Goal: Information Seeking & Learning: Learn about a topic

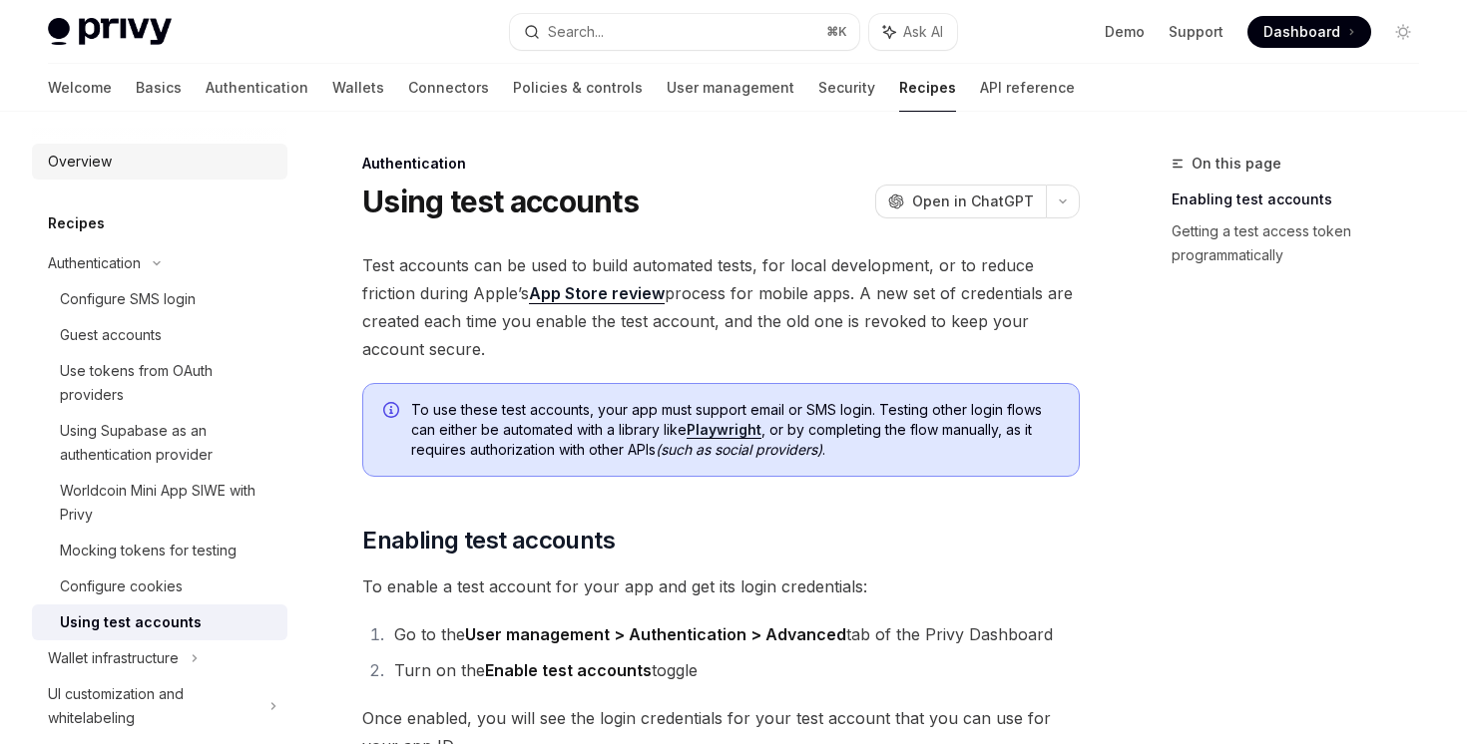
scroll to position [71, 0]
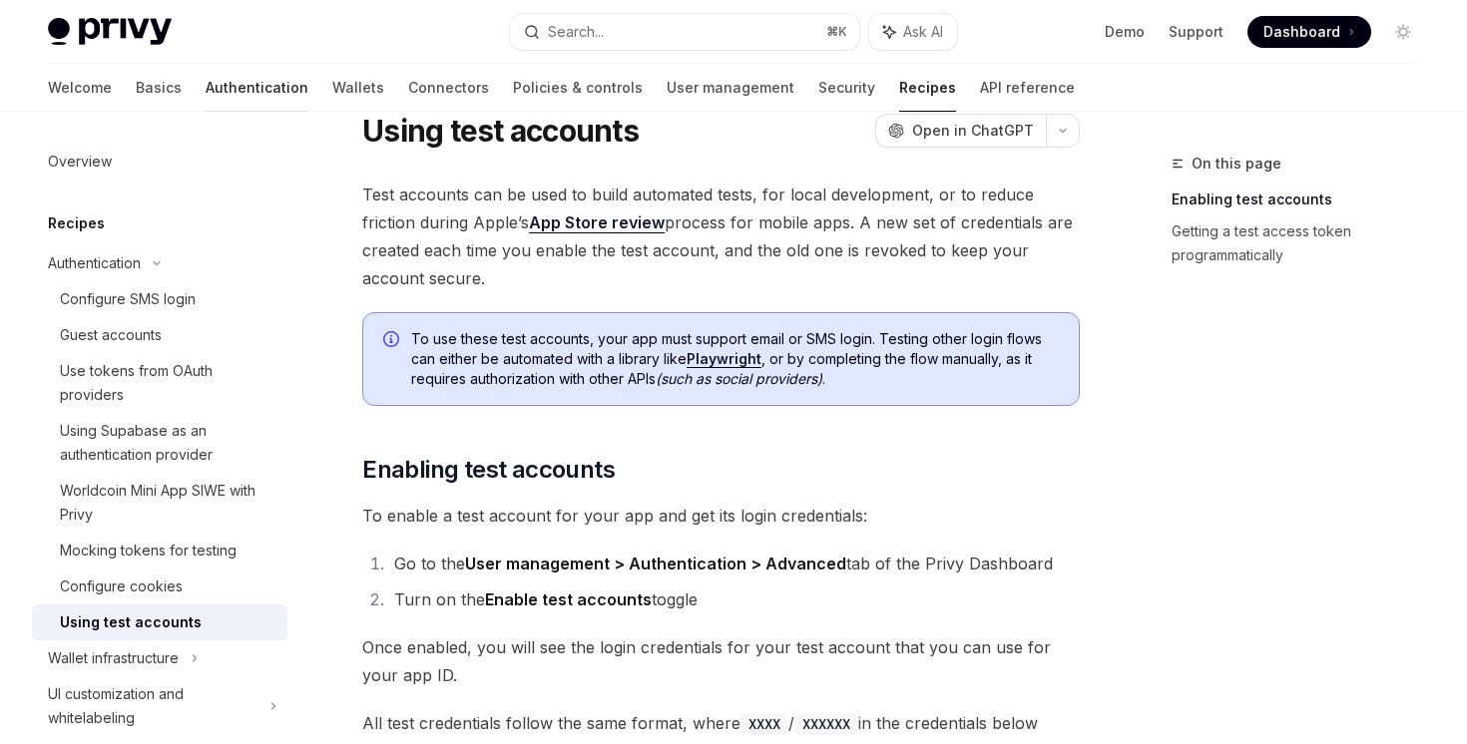
click at [206, 92] on link "Authentication" at bounding box center [257, 88] width 103 height 48
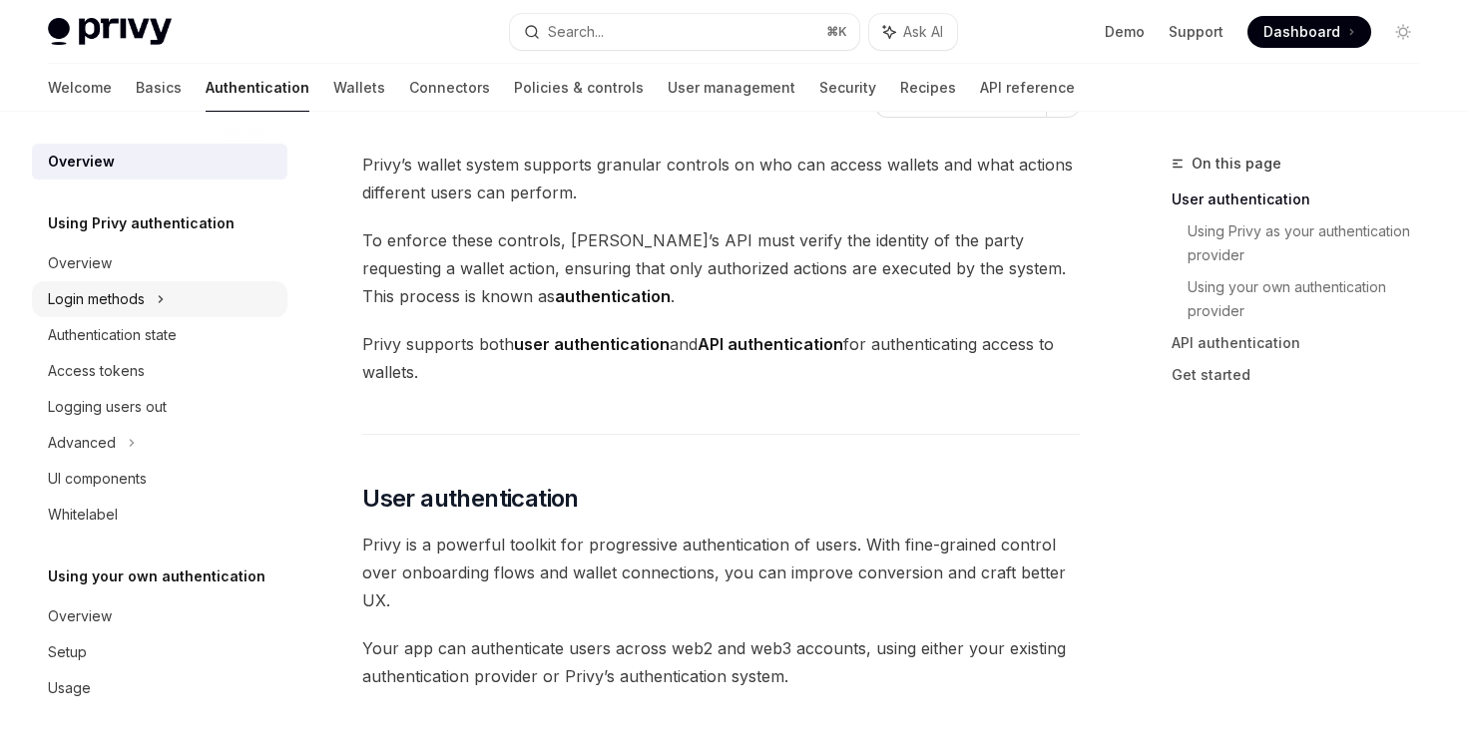
click at [174, 298] on div "Login methods" at bounding box center [159, 299] width 255 height 36
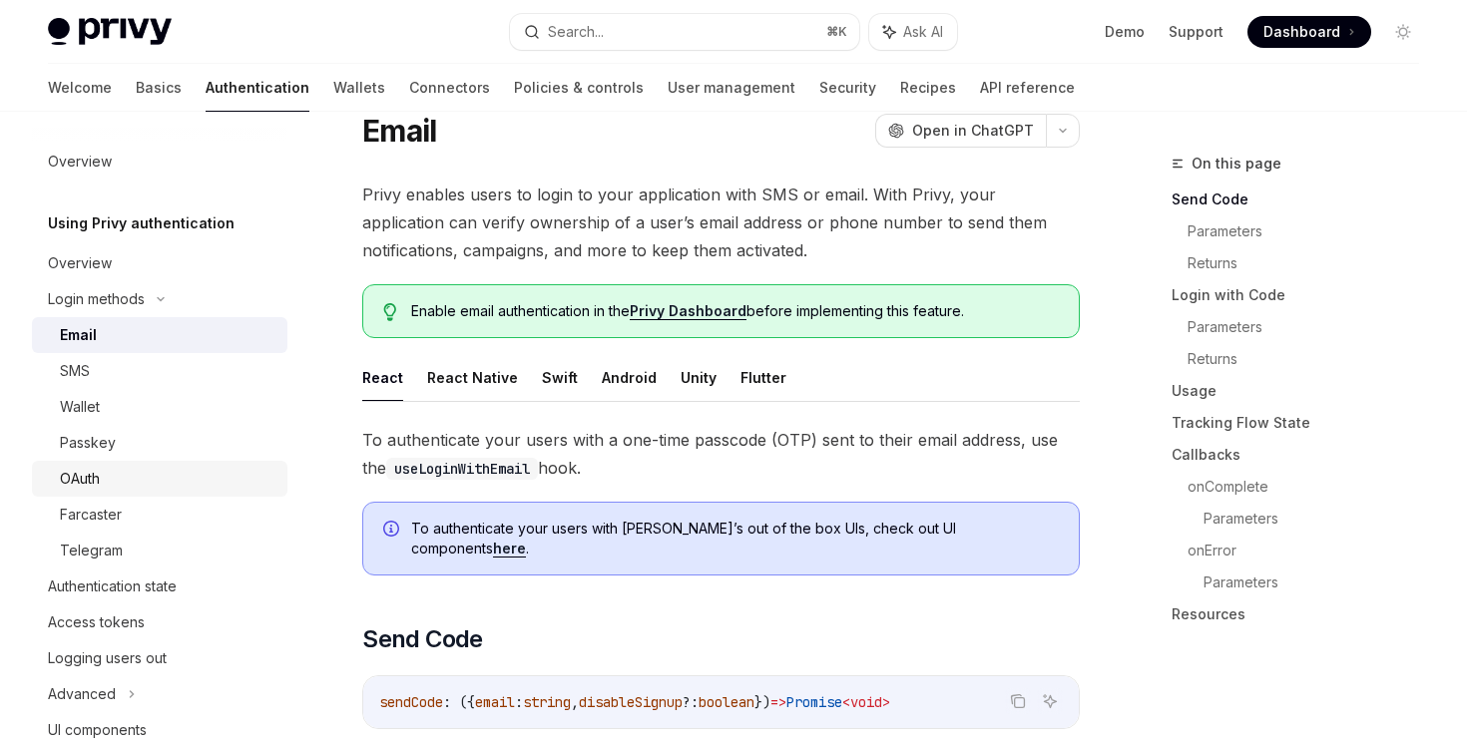
click at [136, 473] on div "OAuth" at bounding box center [168, 479] width 216 height 24
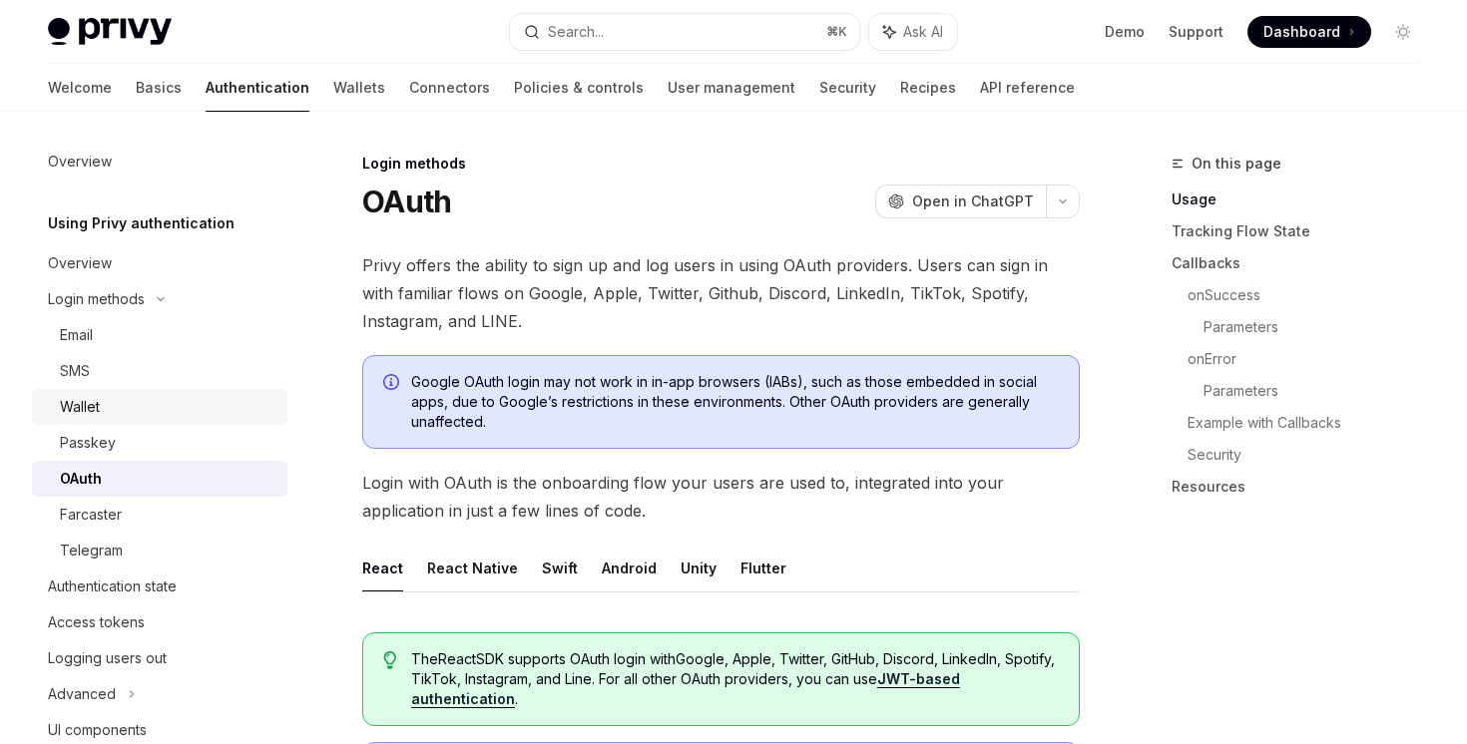
scroll to position [253, 0]
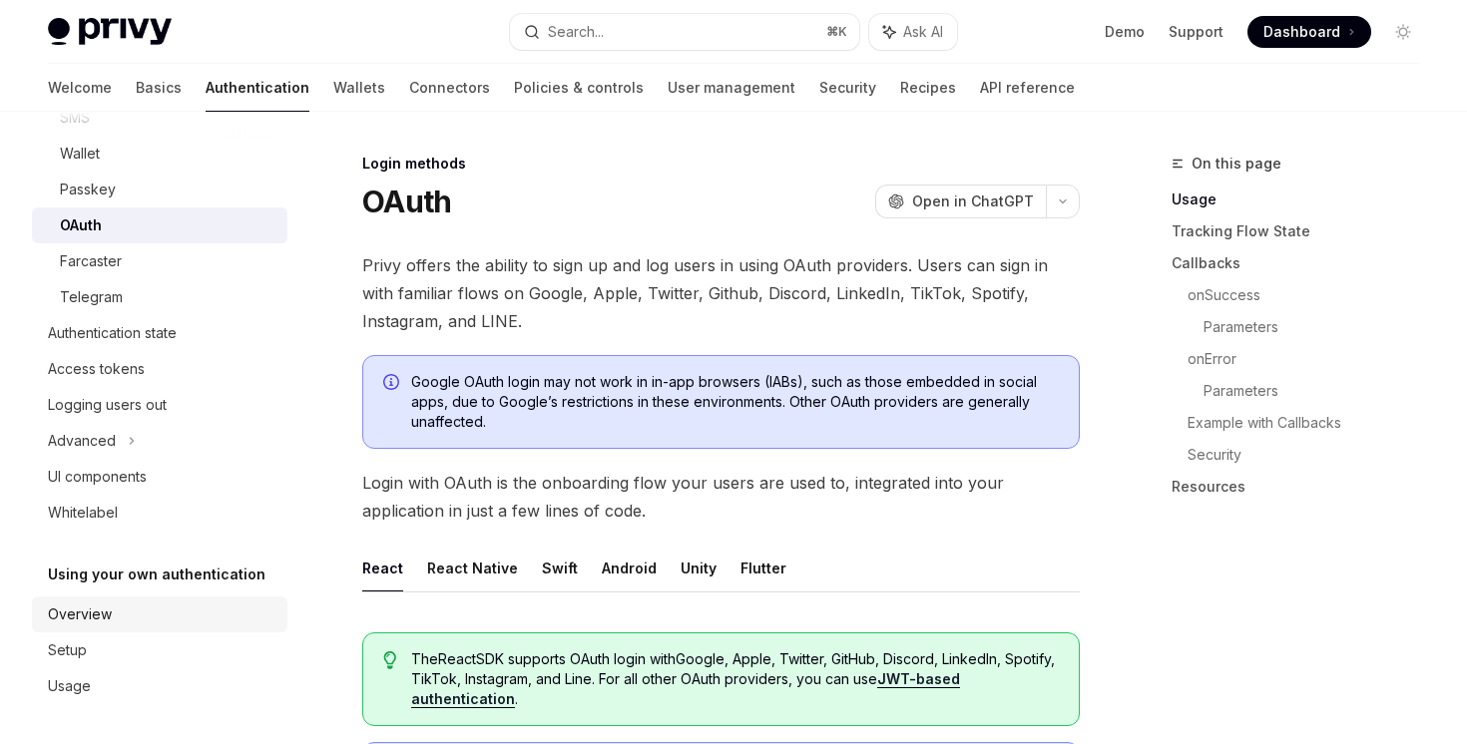
click at [105, 627] on link "Overview" at bounding box center [159, 615] width 255 height 36
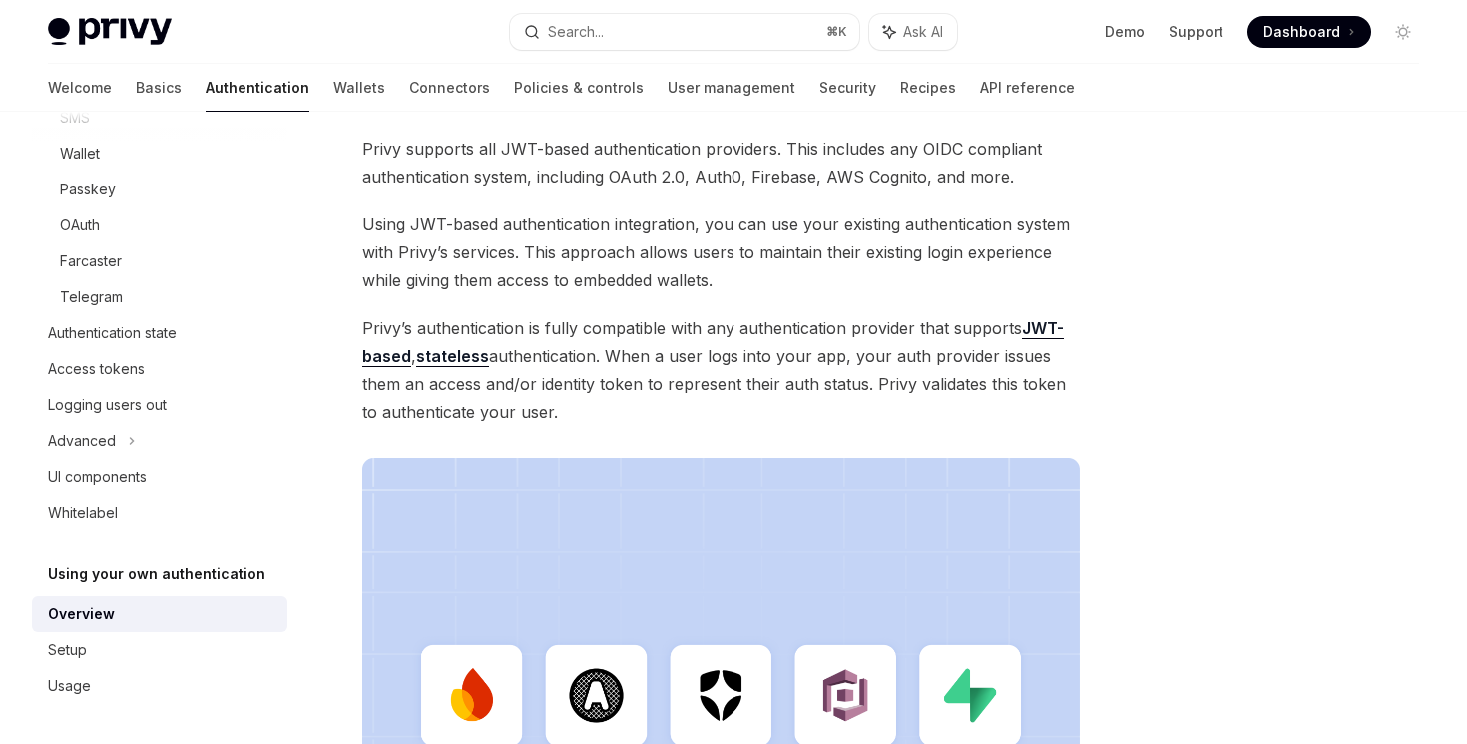
scroll to position [598, 0]
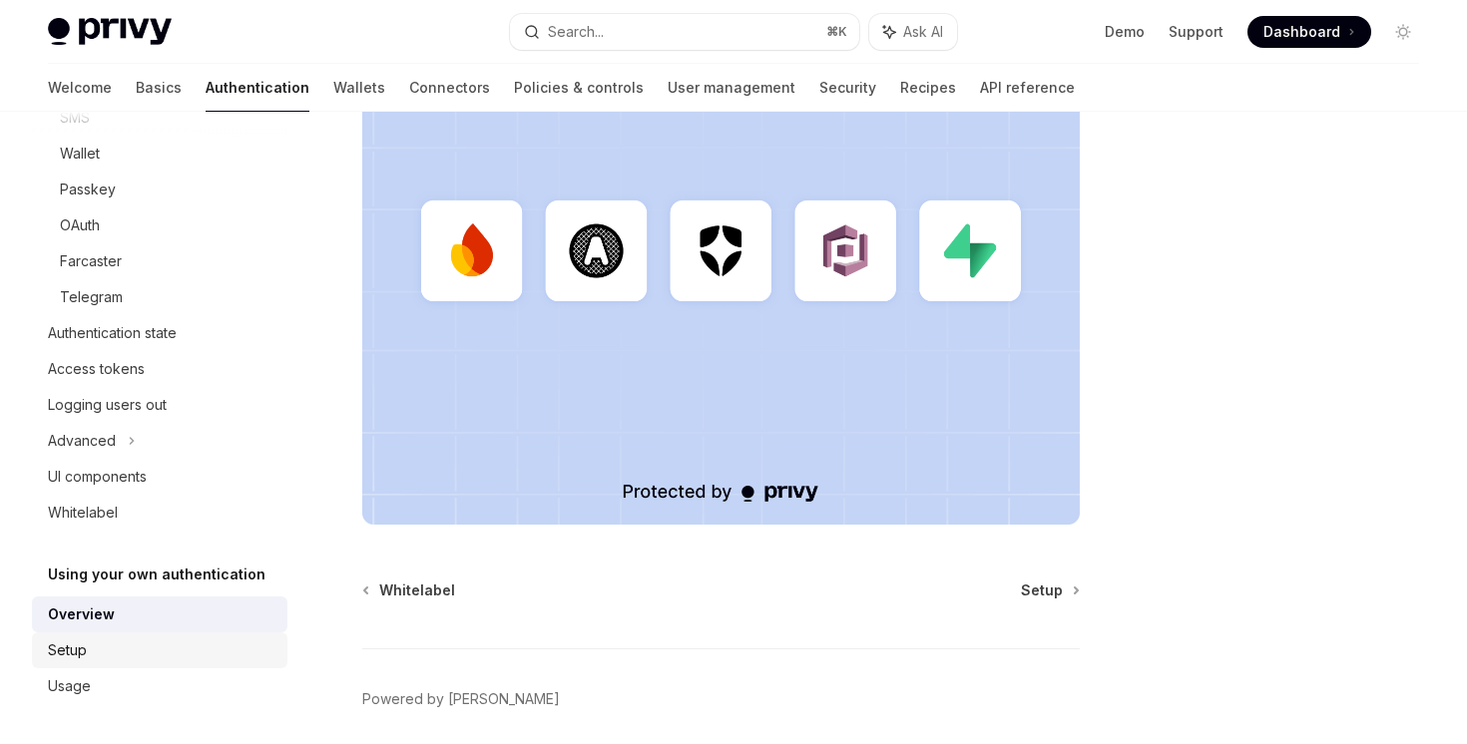
click at [189, 638] on link "Setup" at bounding box center [159, 651] width 255 height 36
type textarea "*"
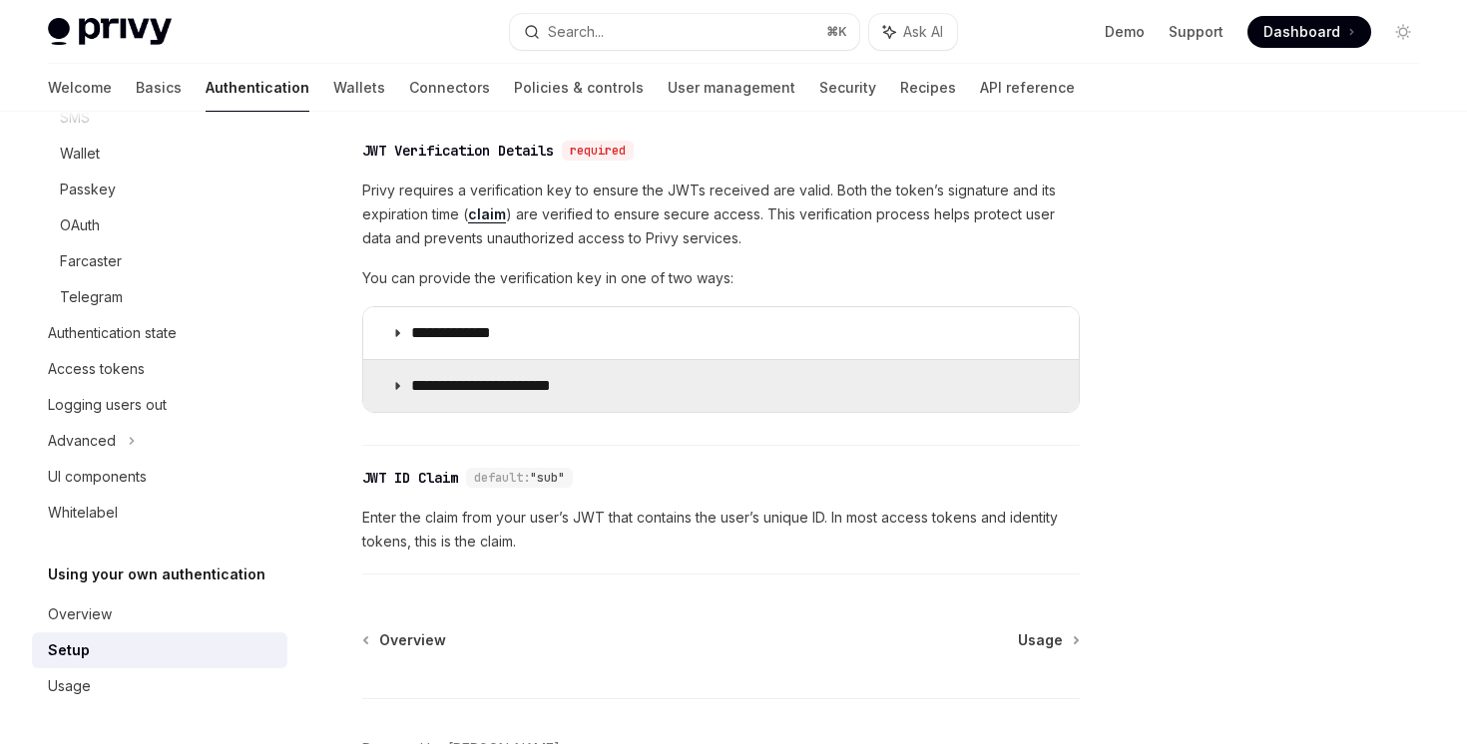
scroll to position [1148, 0]
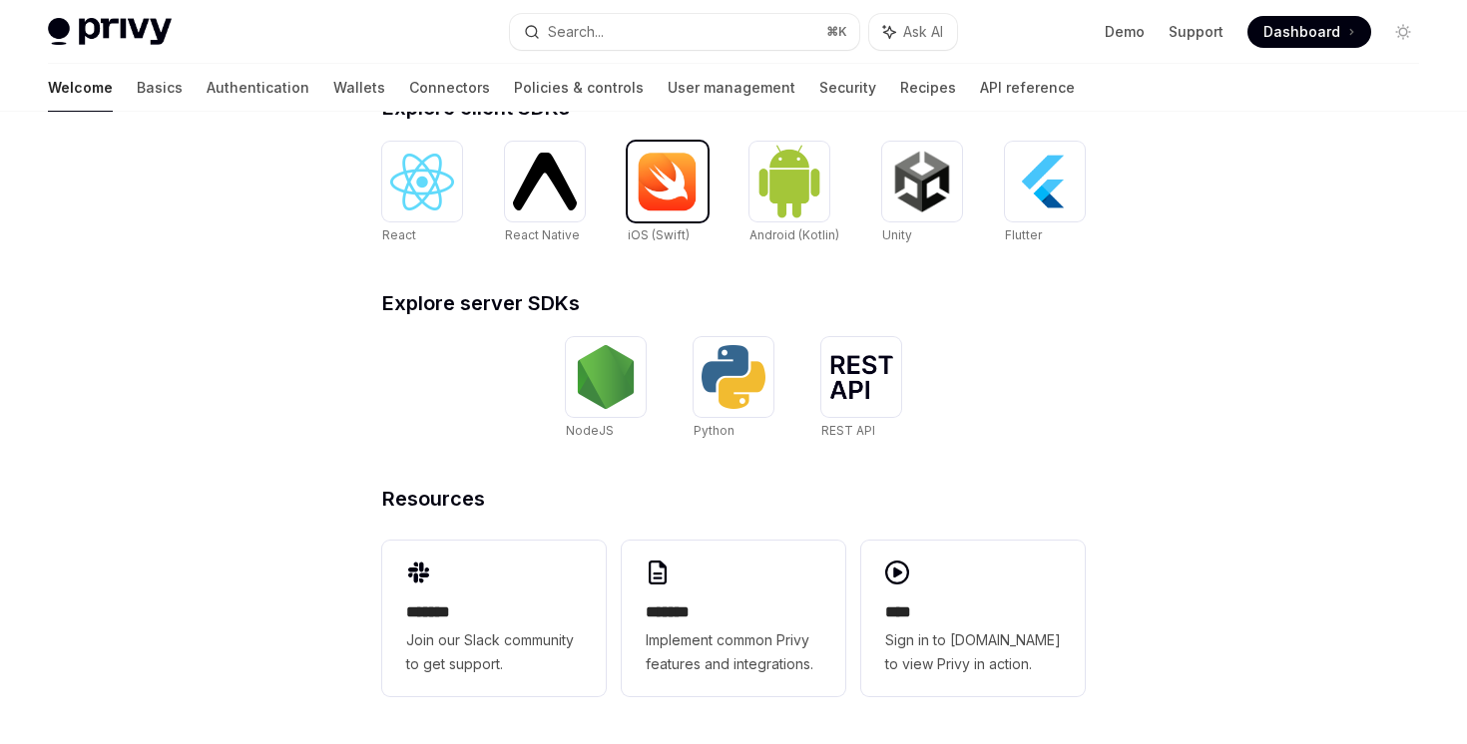
scroll to position [629, 0]
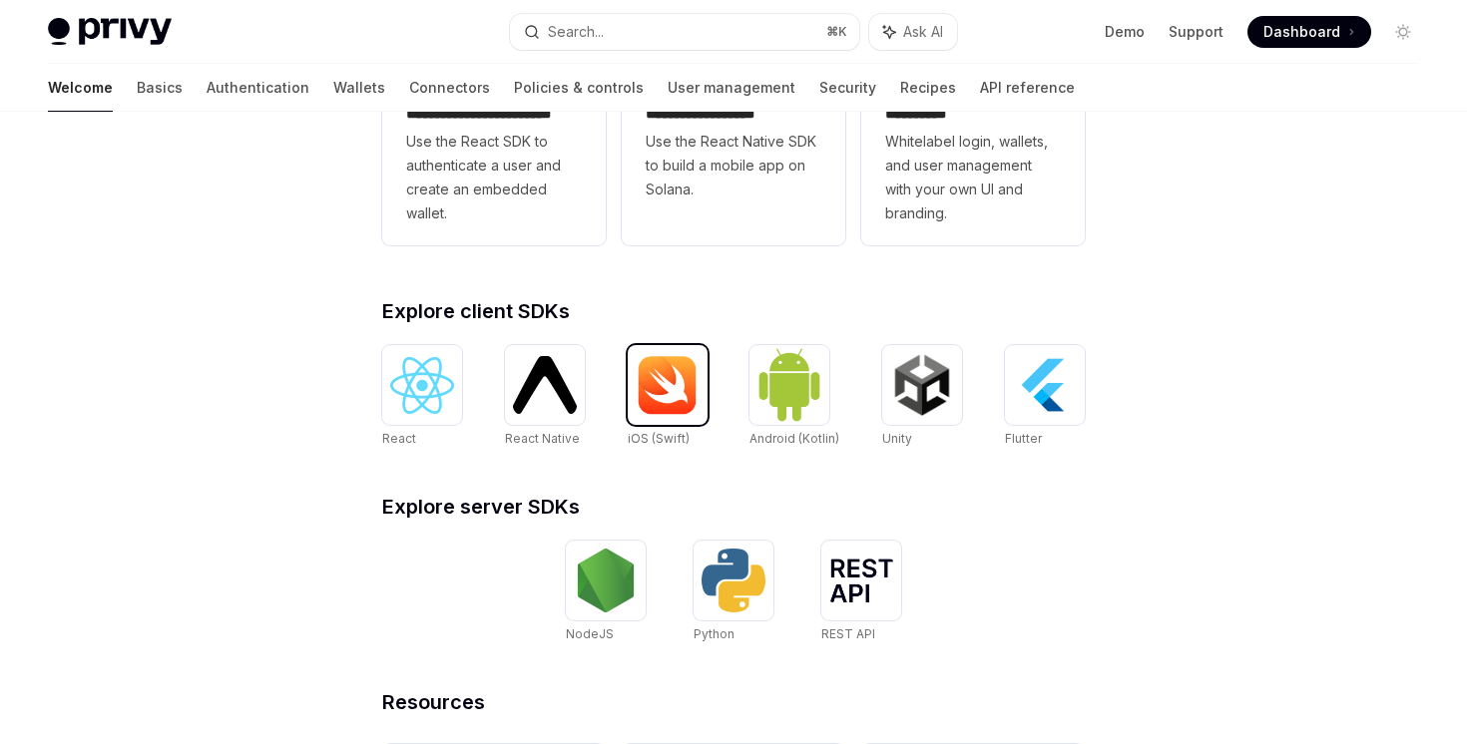
click at [685, 378] on img at bounding box center [668, 385] width 64 height 60
click at [541, 373] on img at bounding box center [545, 384] width 64 height 57
drag, startPoint x: 806, startPoint y: 405, endPoint x: 731, endPoint y: 398, distance: 75.2
click at [806, 405] on img at bounding box center [789, 384] width 64 height 75
click at [910, 395] on img at bounding box center [922, 385] width 64 height 64
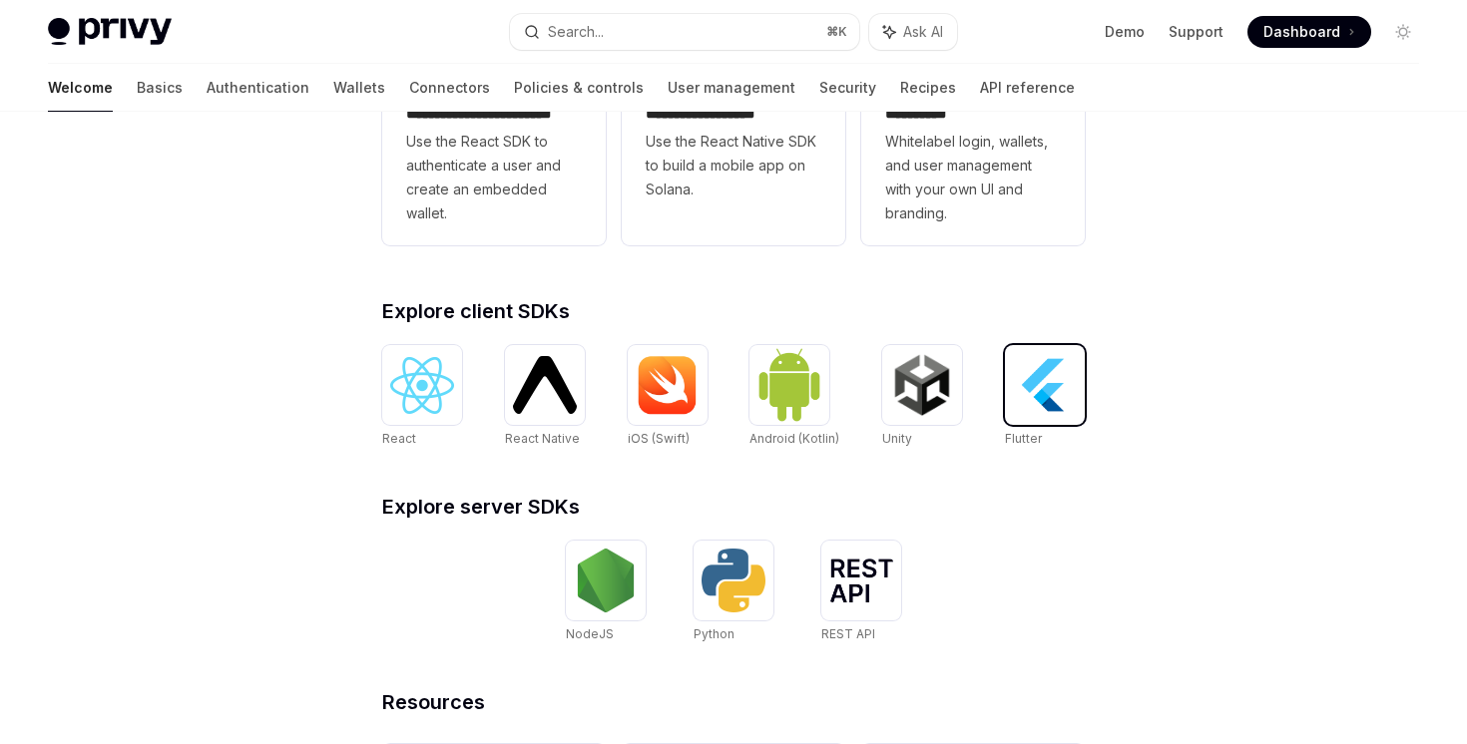
click at [1021, 363] on img at bounding box center [1045, 385] width 64 height 64
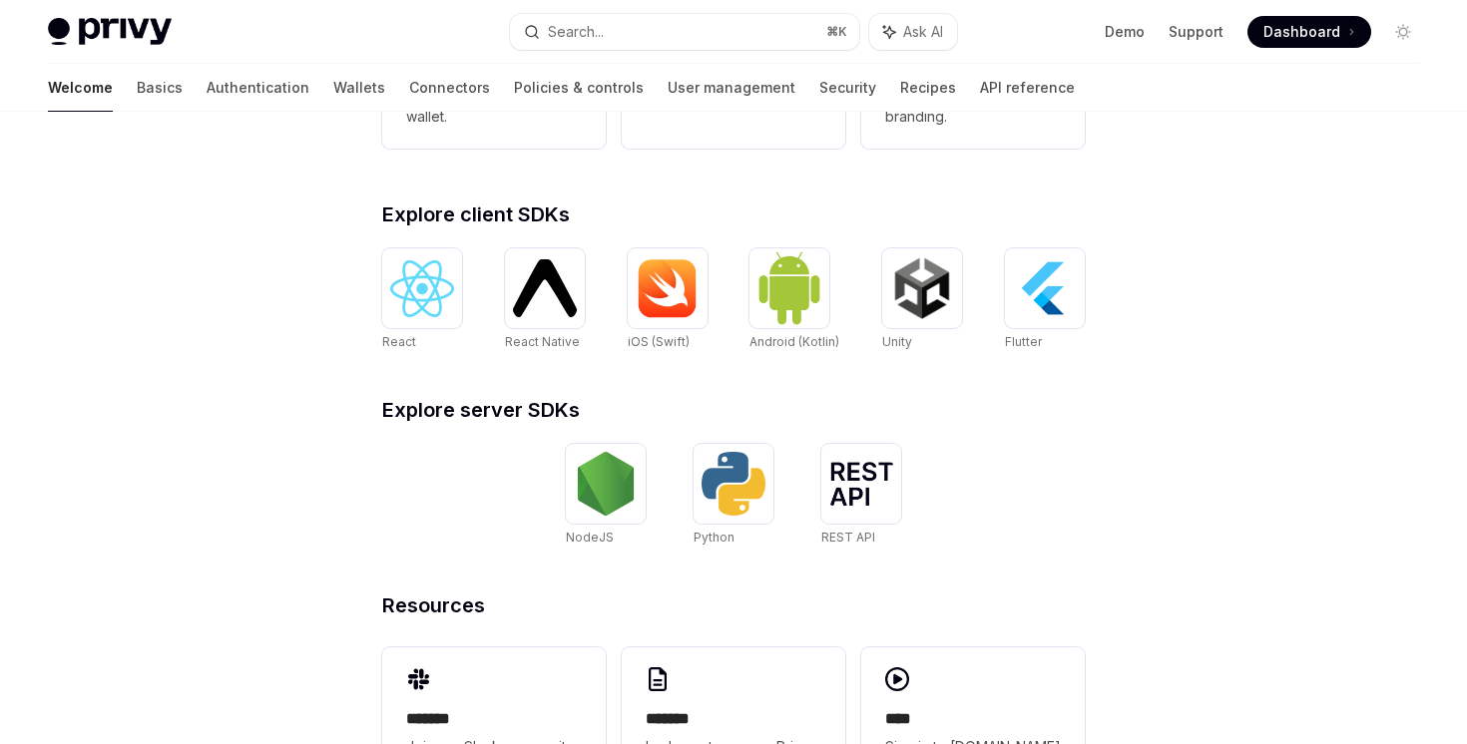
scroll to position [737, 0]
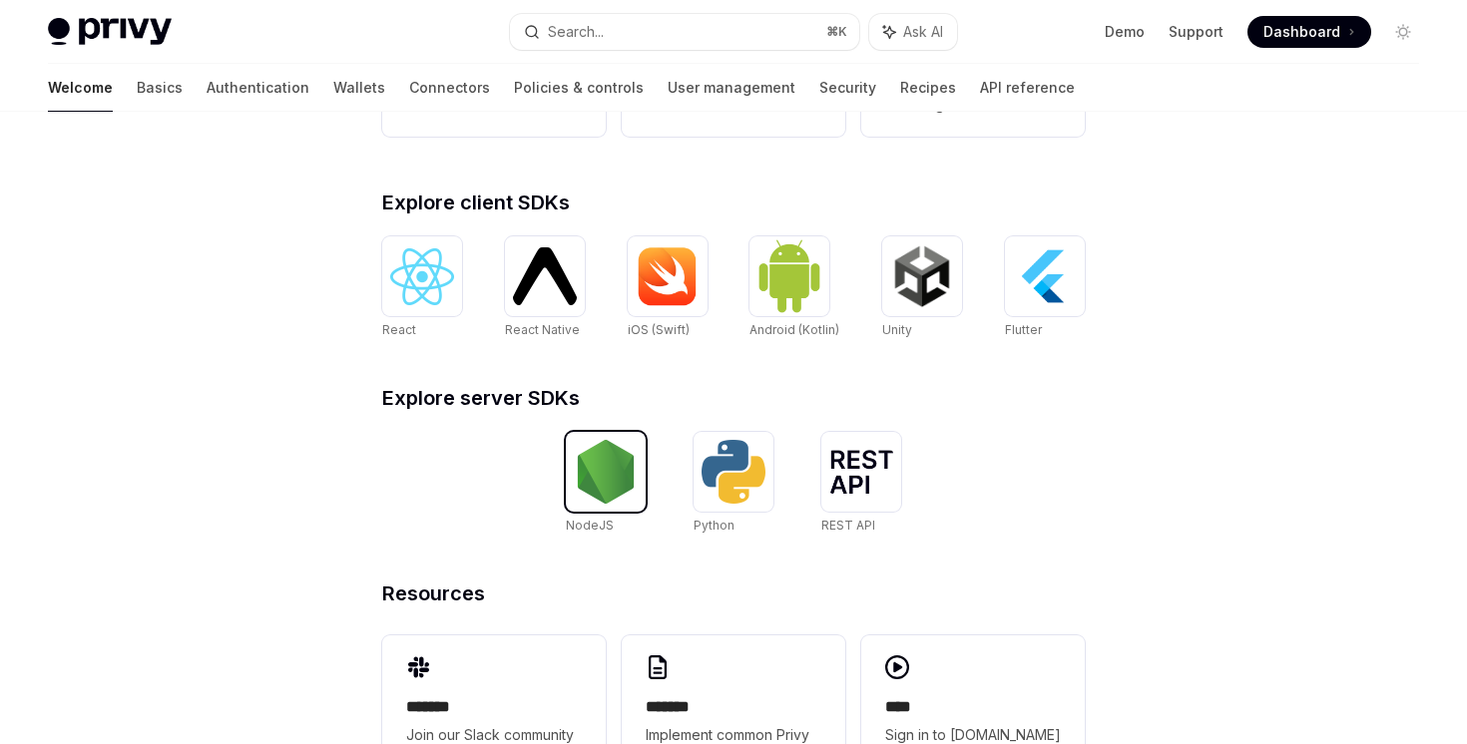
click at [621, 483] on img at bounding box center [606, 472] width 64 height 64
click at [688, 425] on div "**********" at bounding box center [733, 360] width 766 height 958
click at [720, 458] on img at bounding box center [733, 472] width 64 height 64
click at [833, 452] on img at bounding box center [861, 472] width 64 height 44
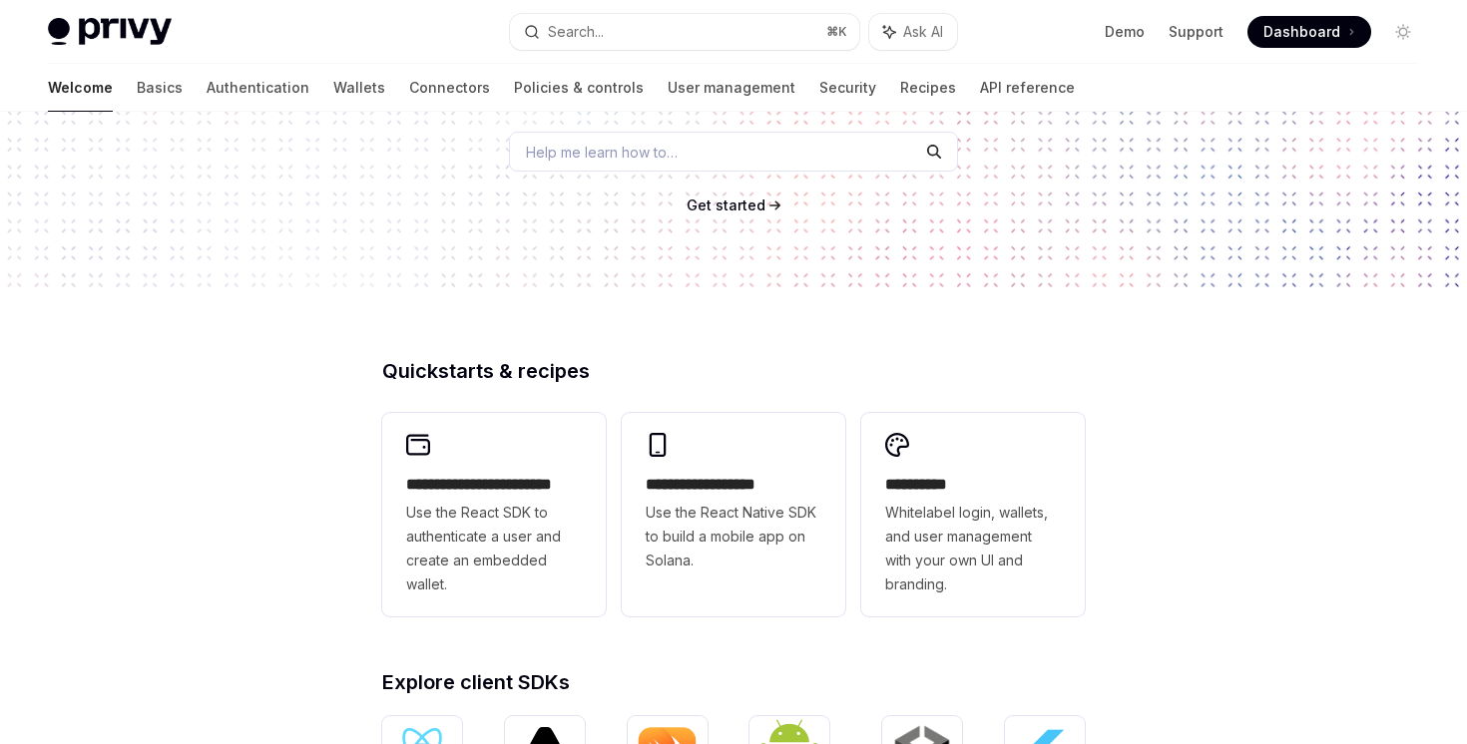
scroll to position [187, 0]
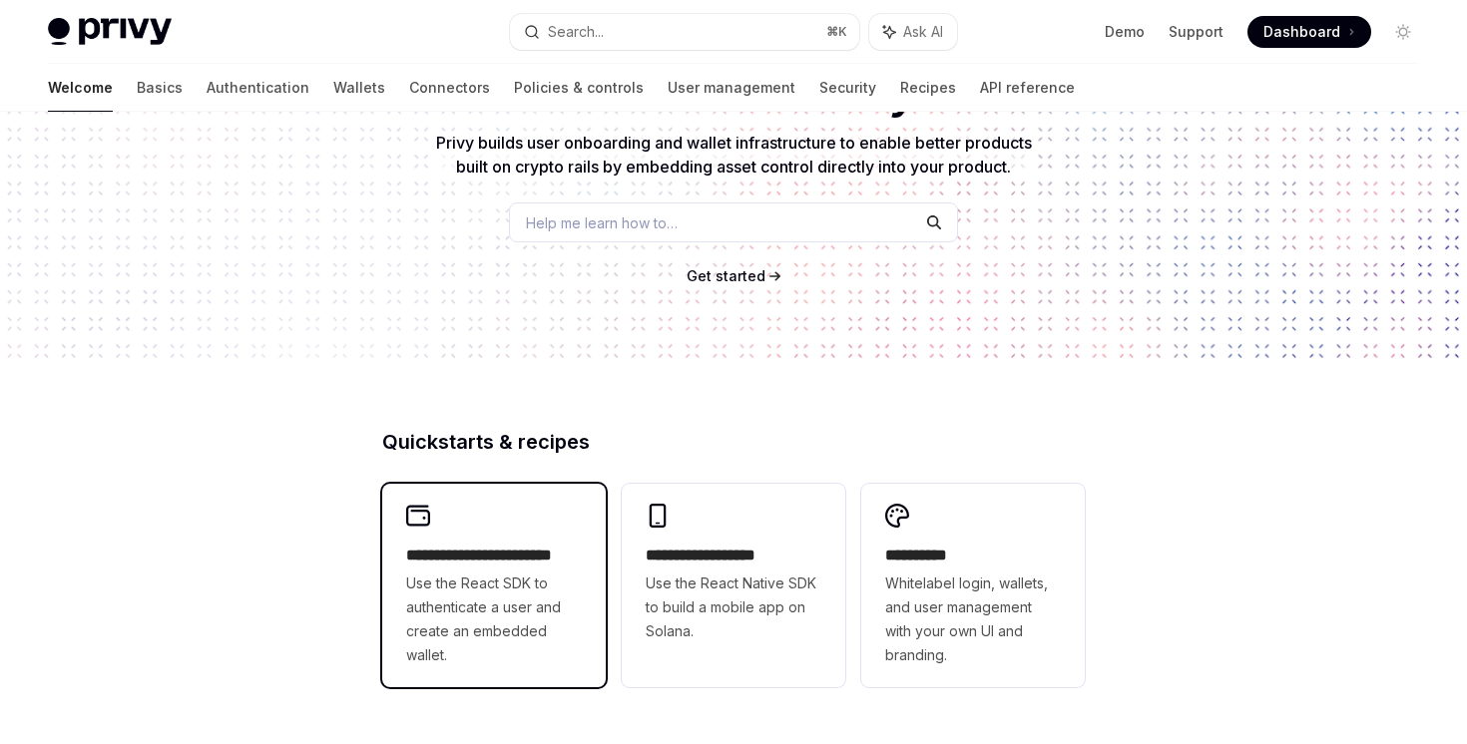
click at [534, 574] on span "Use the React SDK to authenticate a user and create an embedded wallet." at bounding box center [494, 620] width 176 height 96
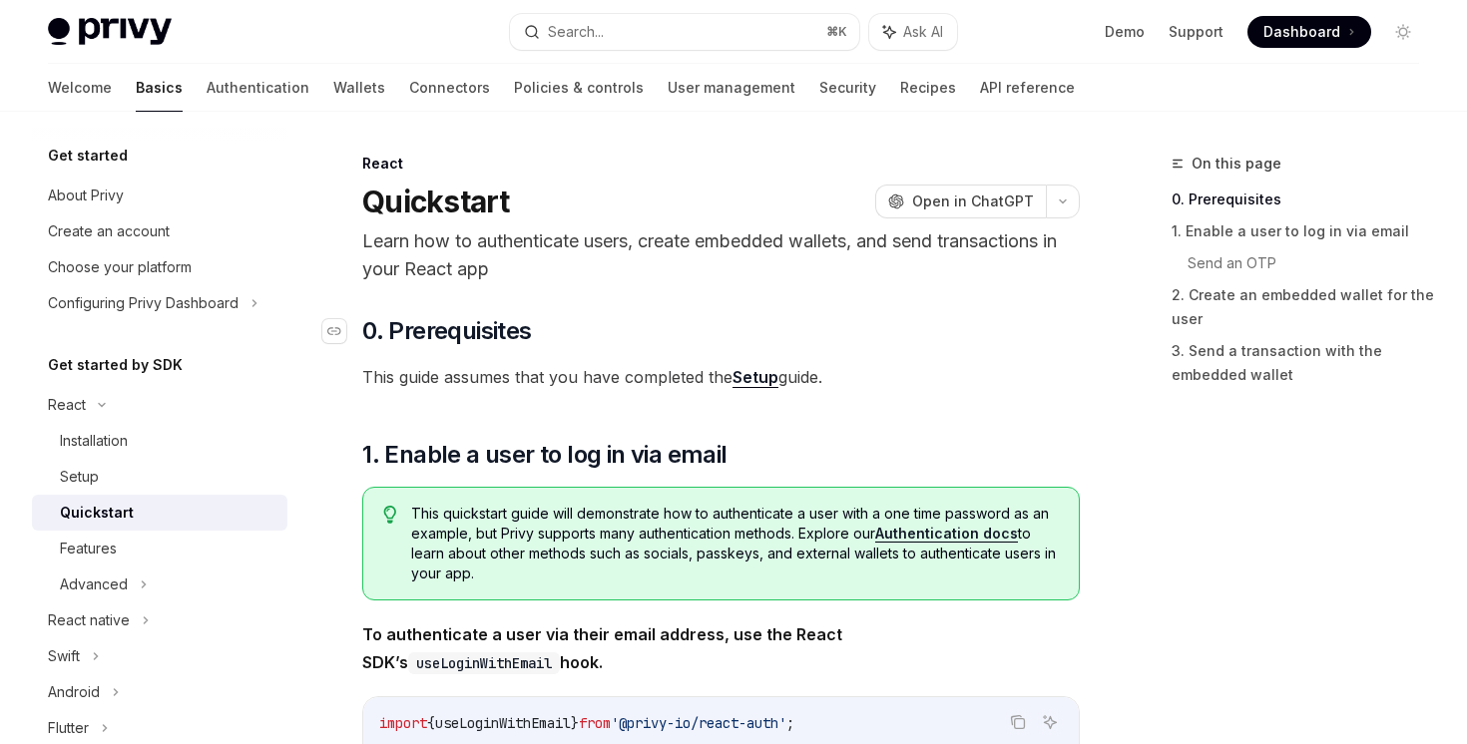
scroll to position [228, 0]
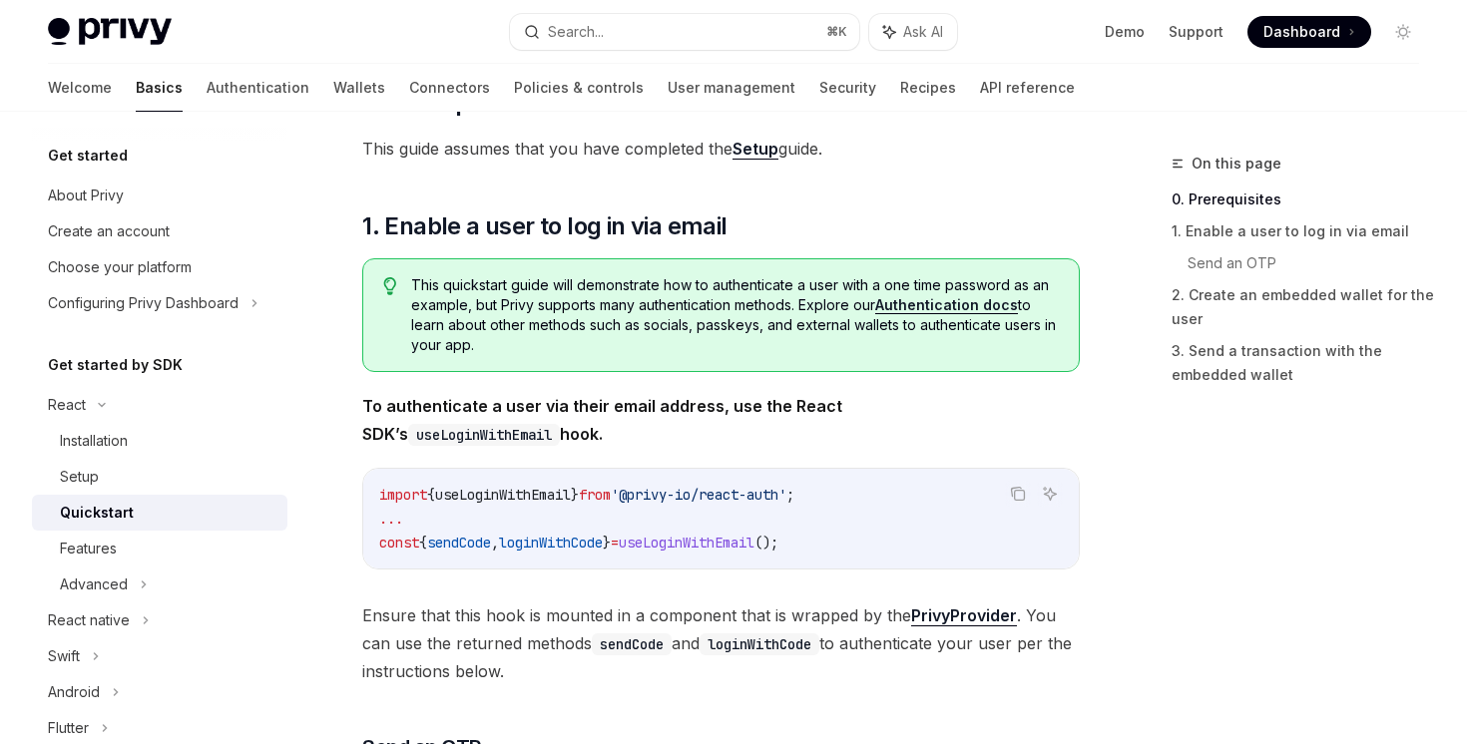
click at [763, 154] on link "Setup" at bounding box center [755, 149] width 46 height 21
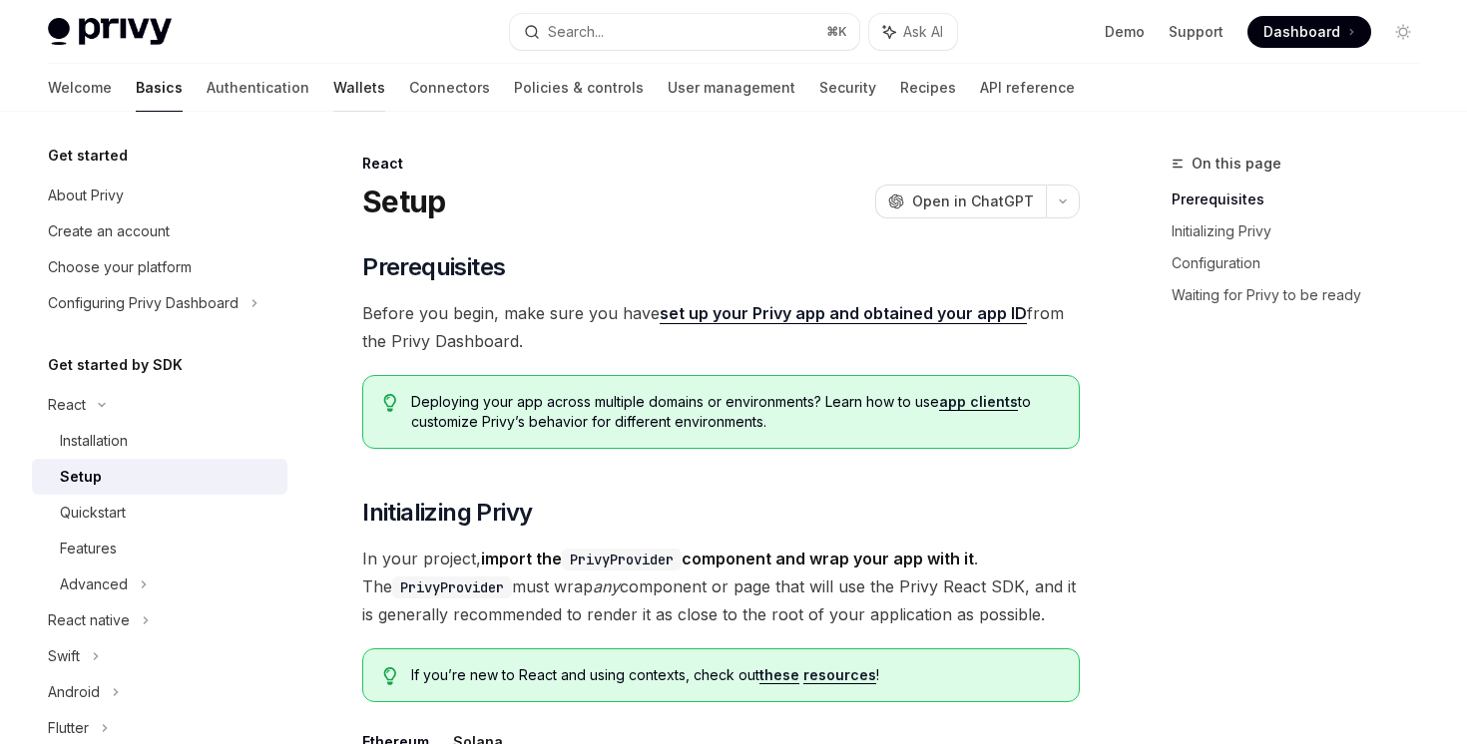
click at [333, 104] on link "Wallets" at bounding box center [359, 88] width 52 height 48
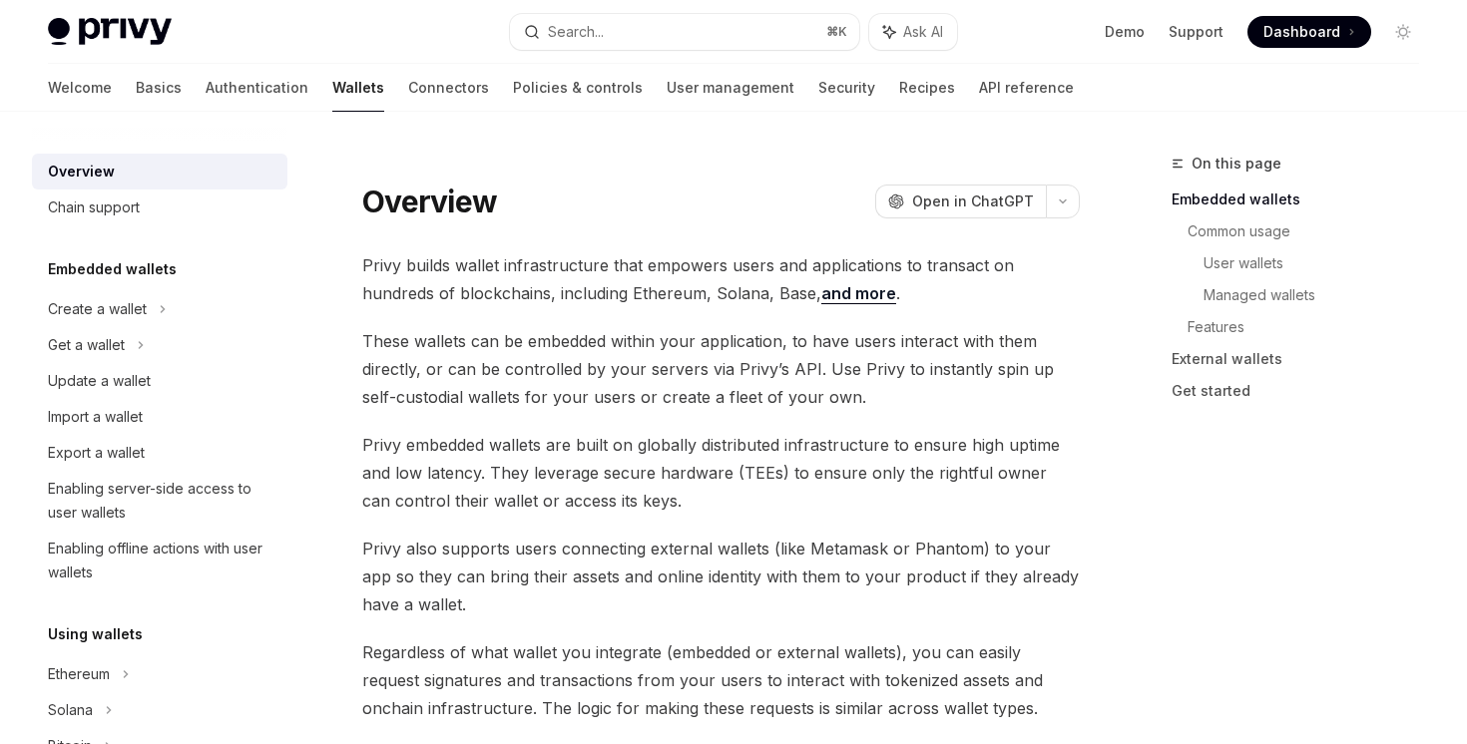
click at [175, 209] on div "Chain support" at bounding box center [161, 208] width 227 height 24
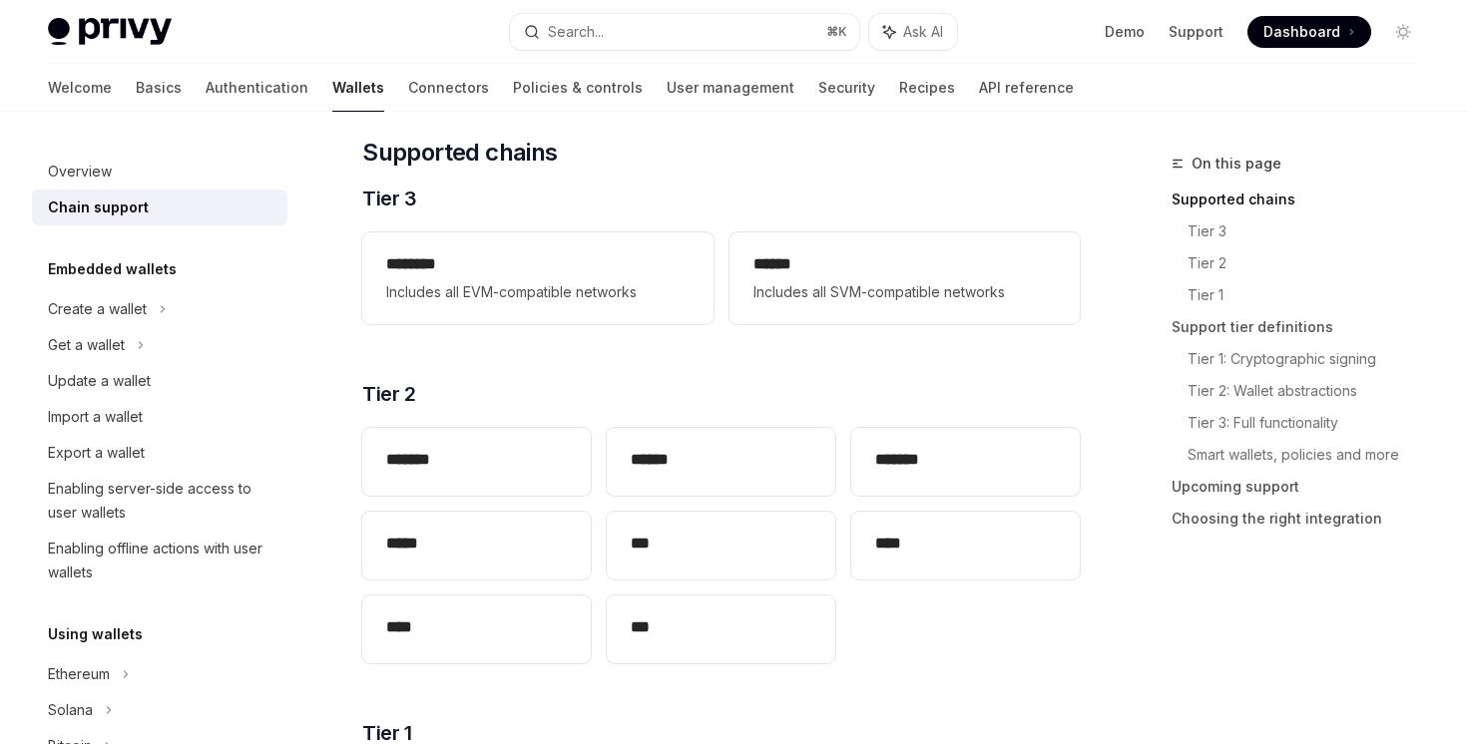
scroll to position [273, 0]
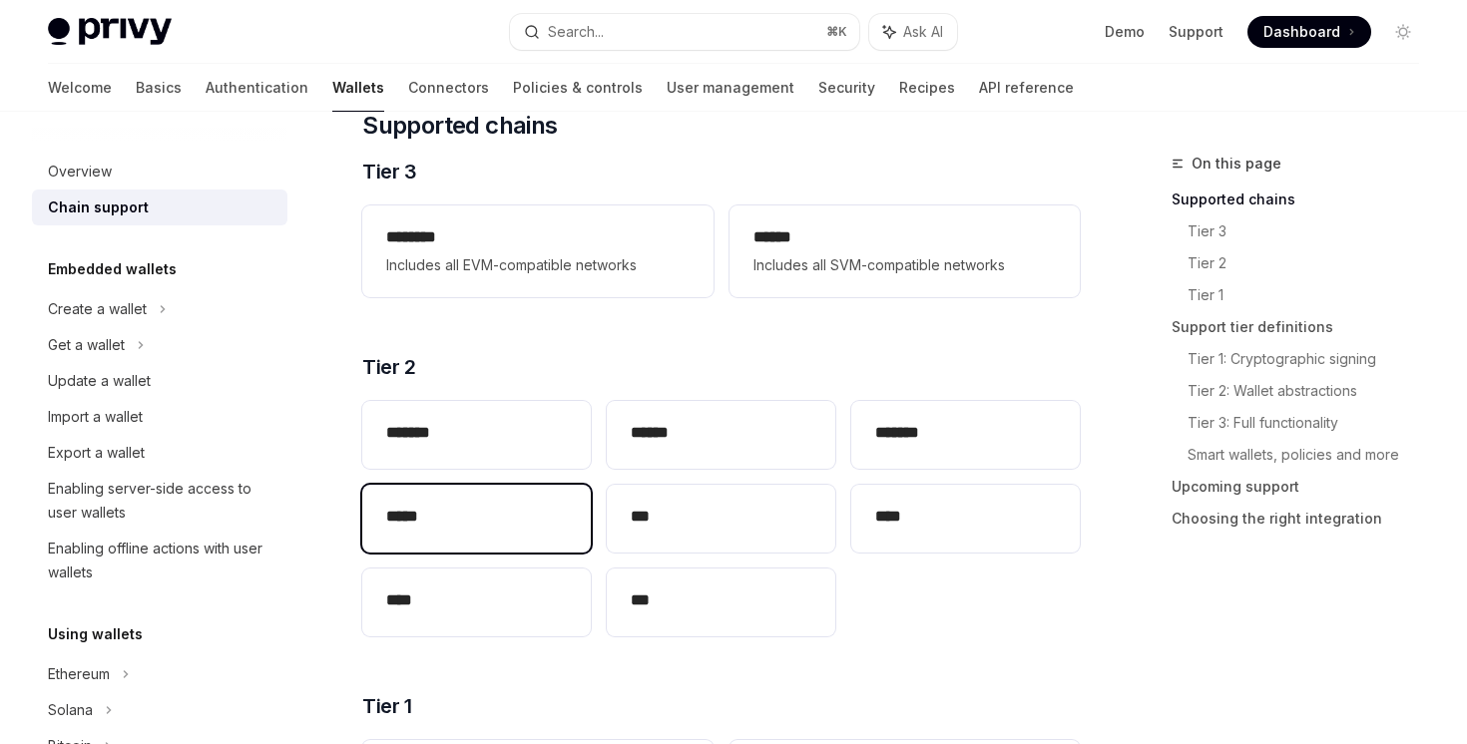
click at [485, 508] on h2 "*****" at bounding box center [476, 517] width 181 height 24
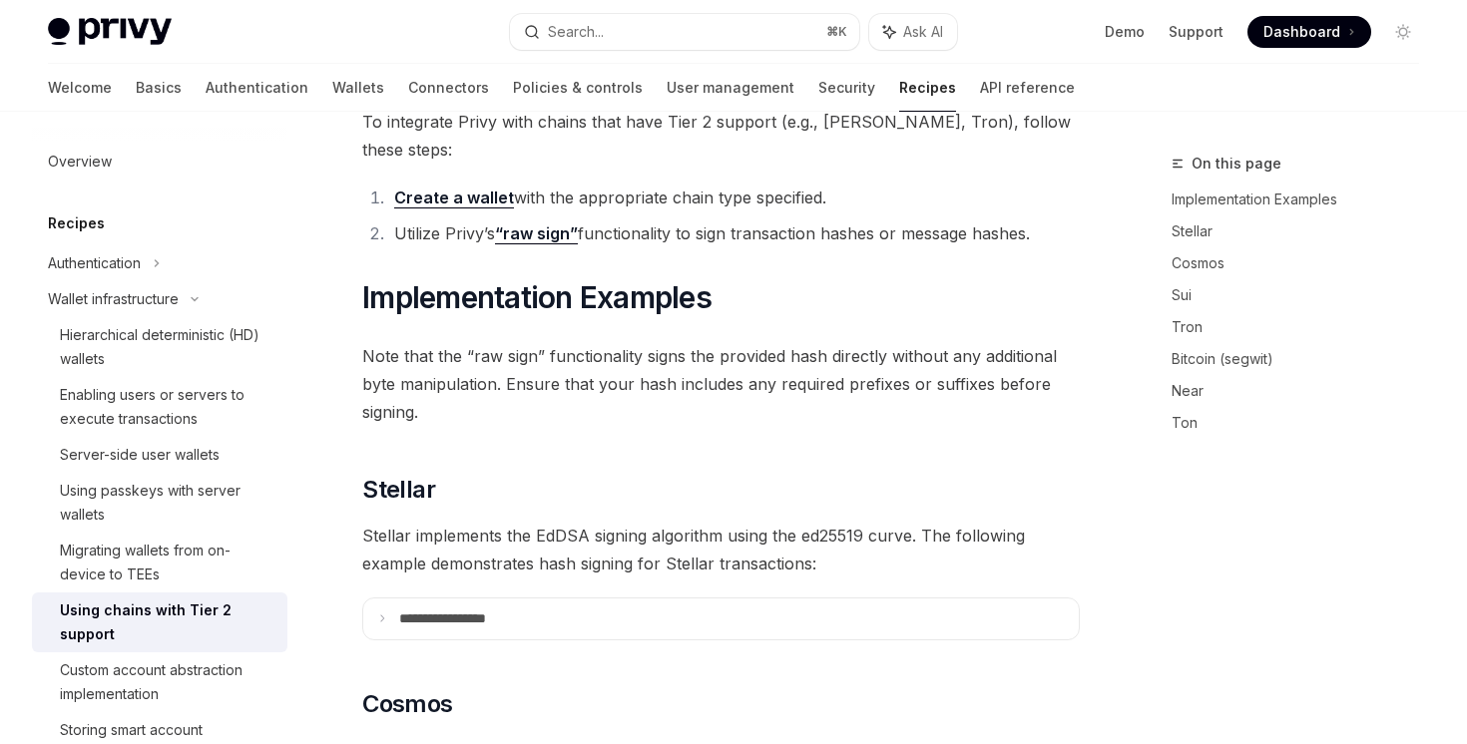
scroll to position [112, 0]
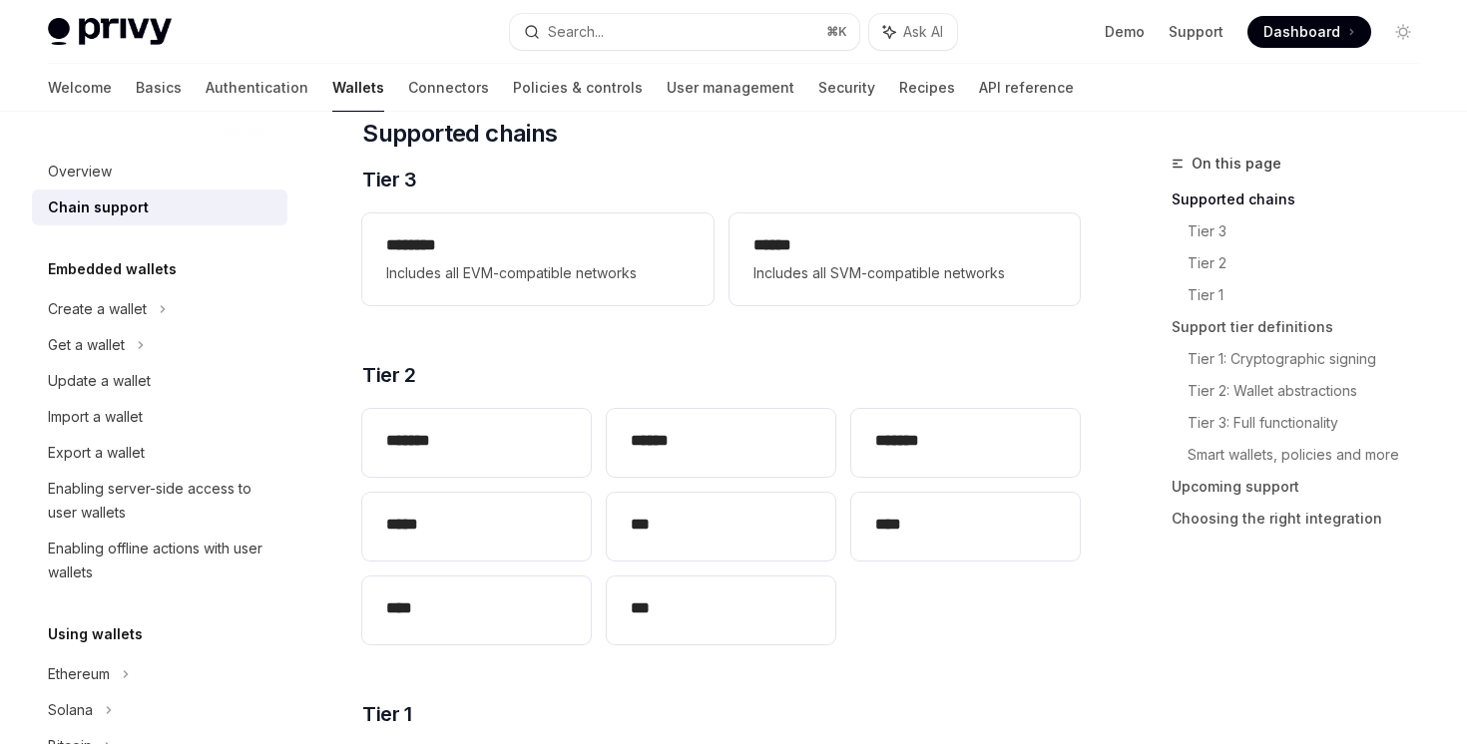
scroll to position [273, 0]
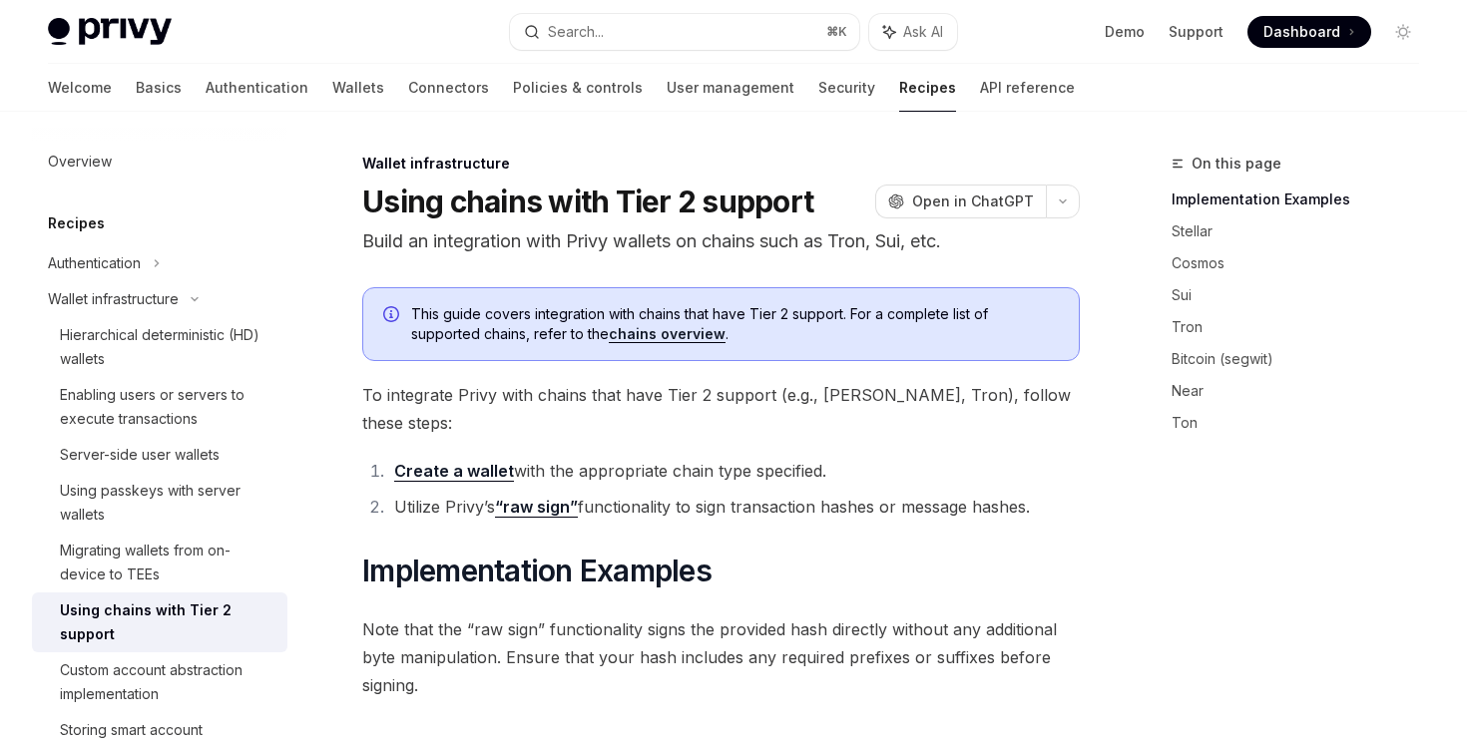
click at [679, 336] on link "chains overview" at bounding box center [667, 334] width 117 height 18
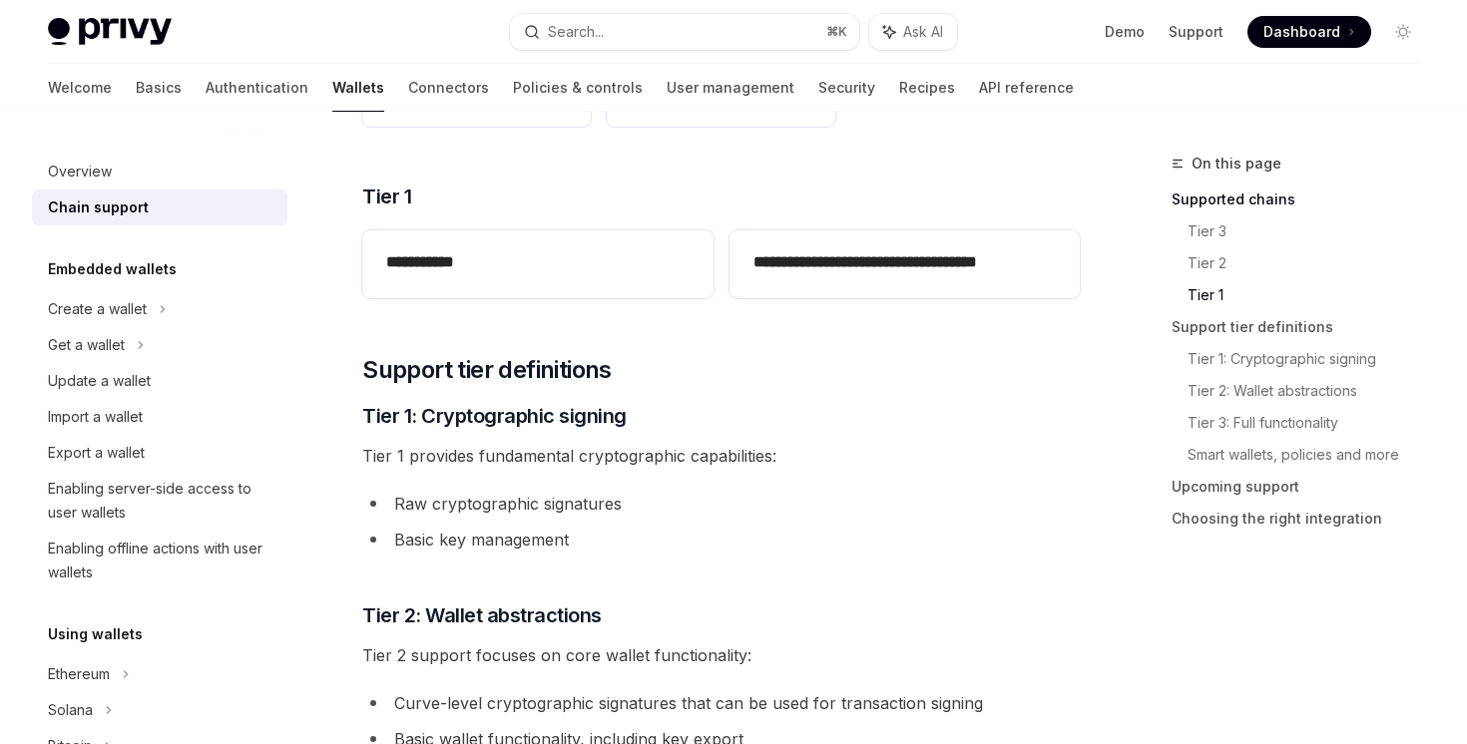
scroll to position [680, 0]
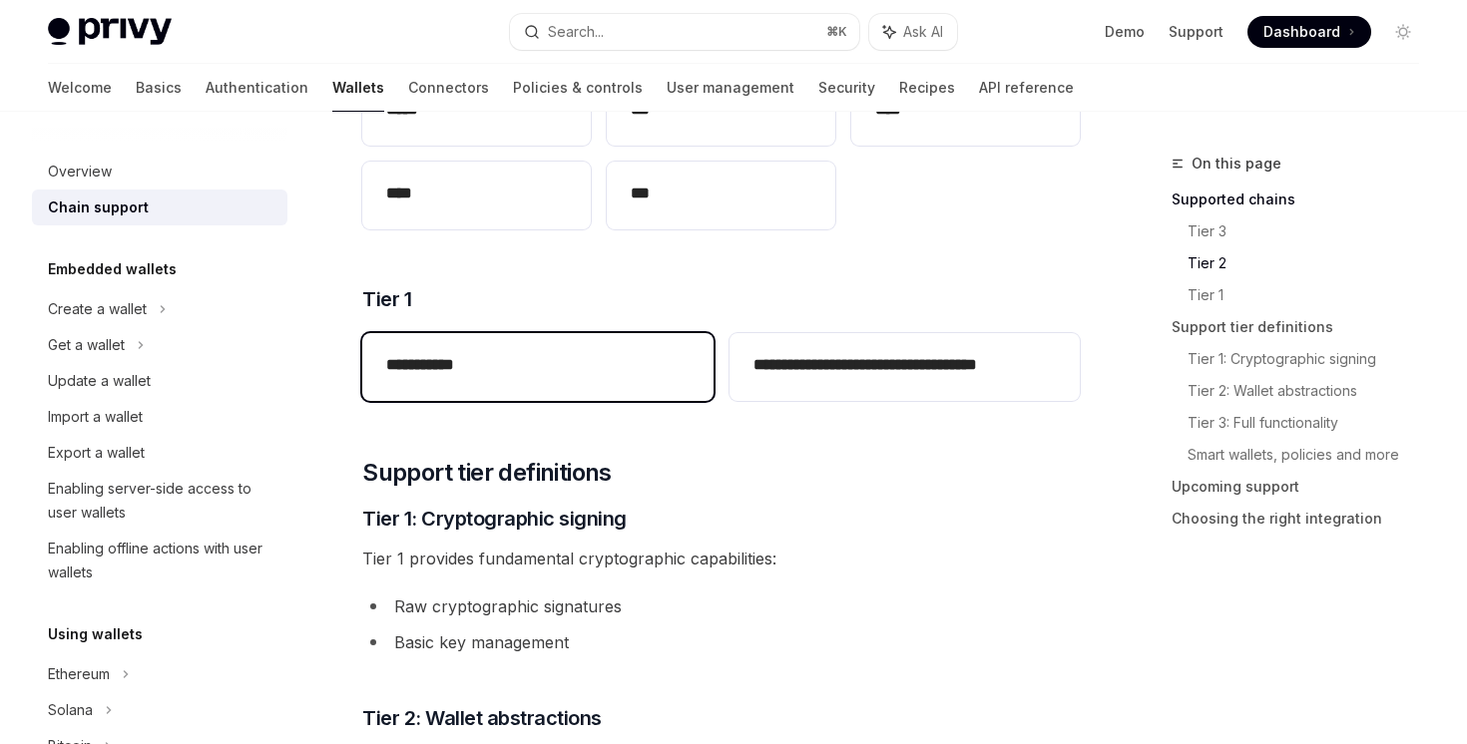
click at [671, 348] on div "**********" at bounding box center [537, 367] width 350 height 68
click at [609, 367] on h2 "**********" at bounding box center [537, 365] width 302 height 24
click at [422, 356] on h2 "**********" at bounding box center [537, 365] width 302 height 24
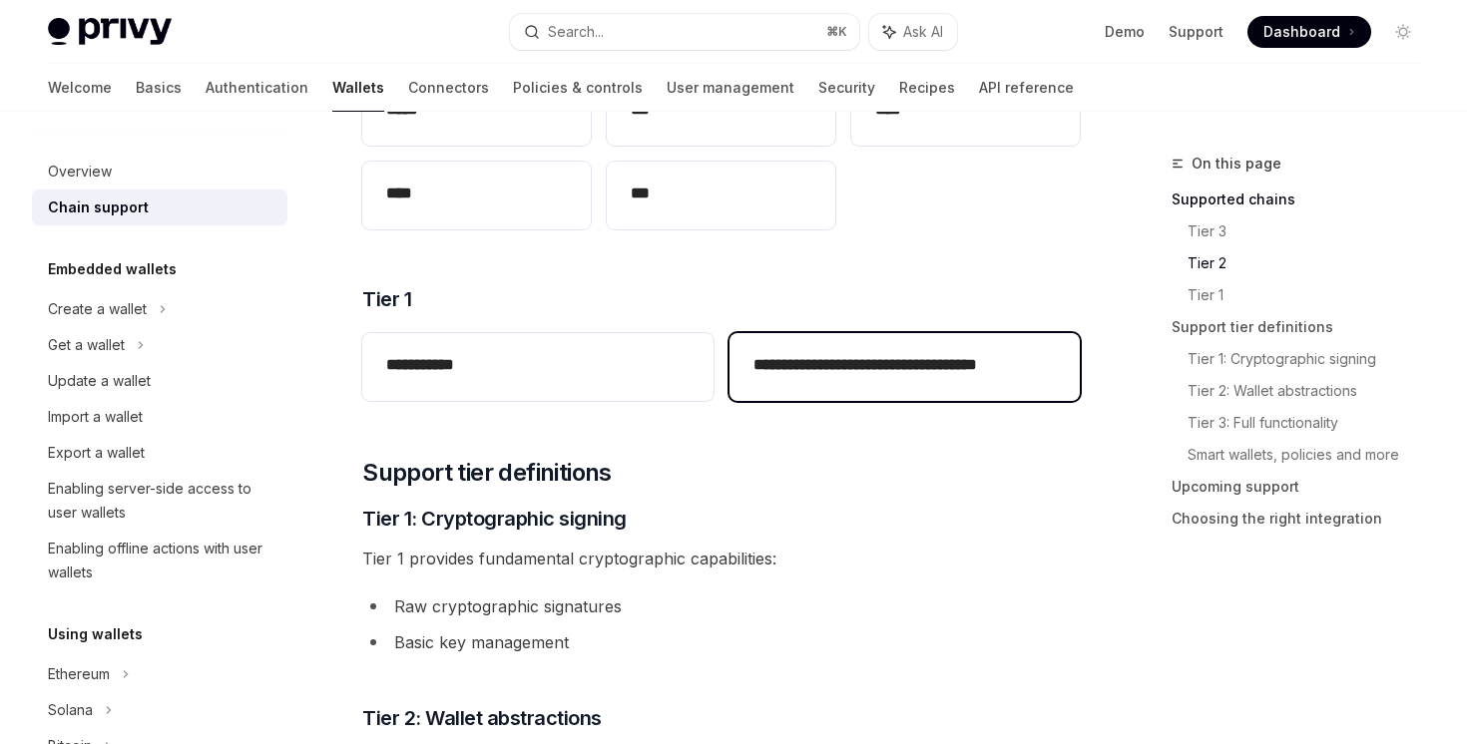
click at [819, 361] on h2 "**********" at bounding box center [904, 365] width 302 height 24
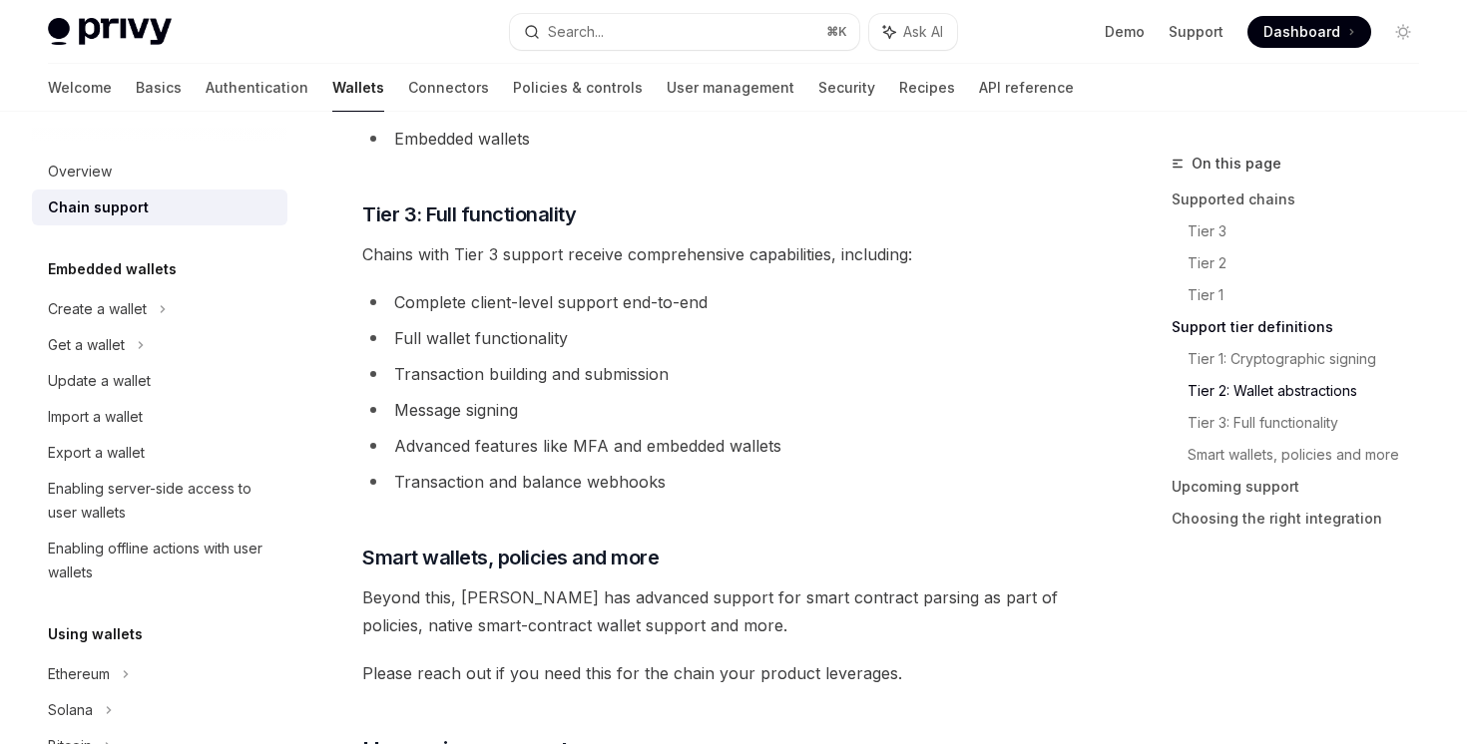
scroll to position [1925, 0]
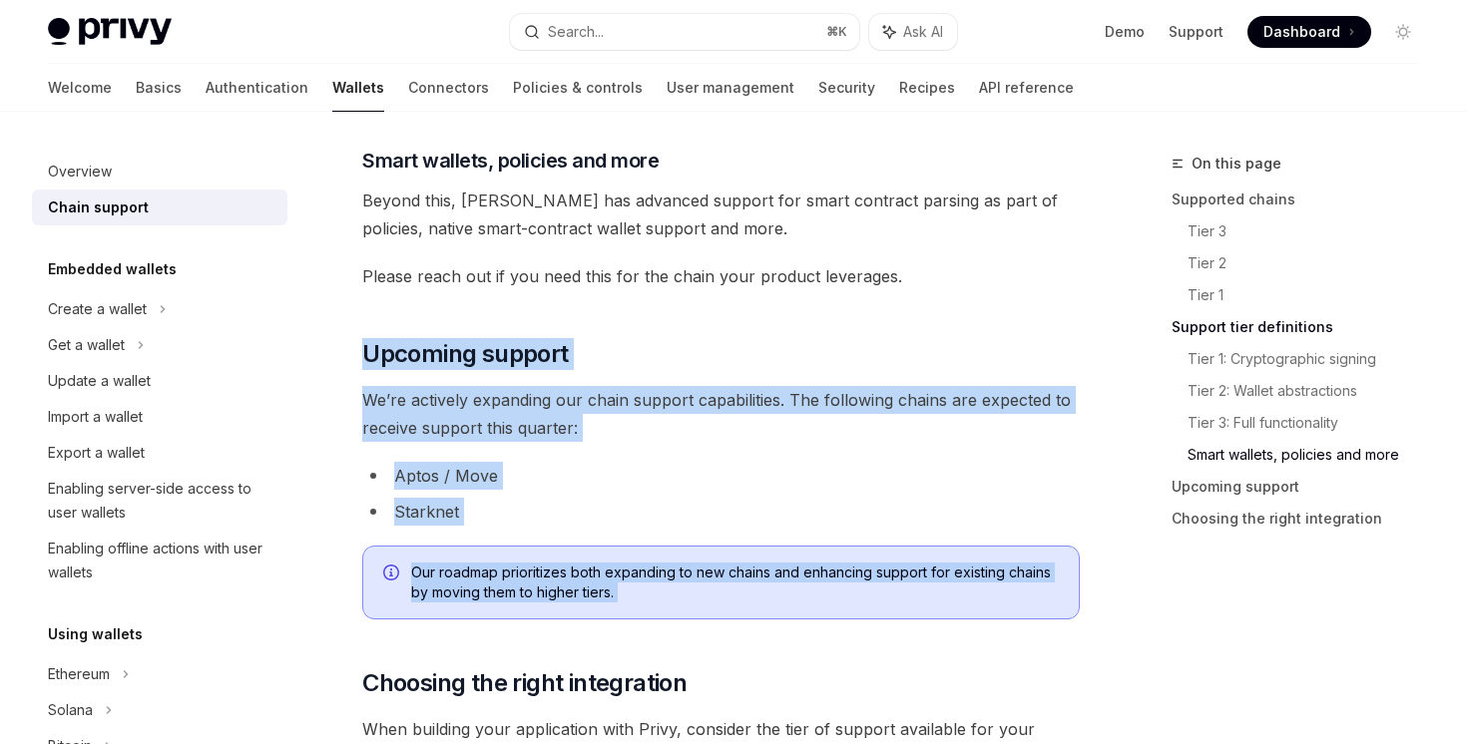
drag, startPoint x: 489, startPoint y: 292, endPoint x: 685, endPoint y: 620, distance: 381.8
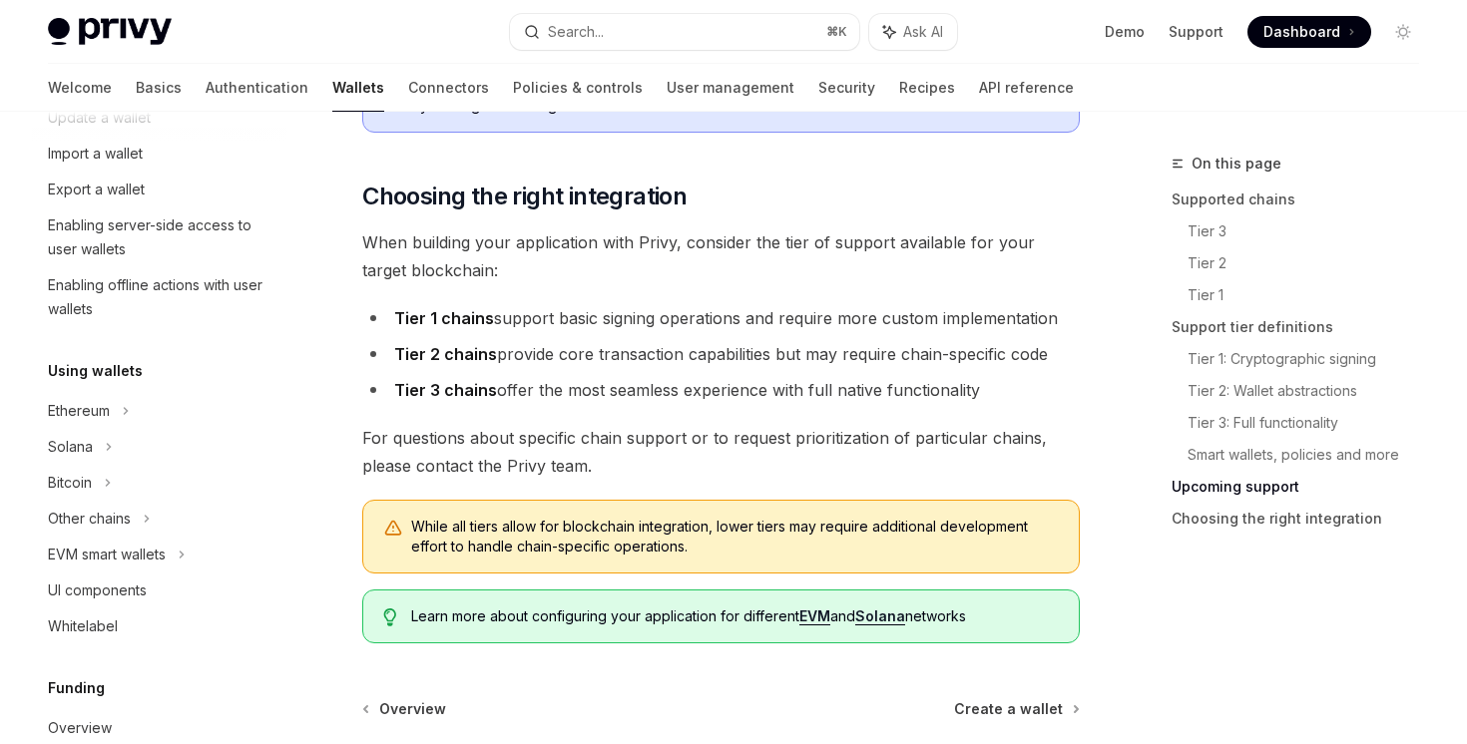
scroll to position [0, 0]
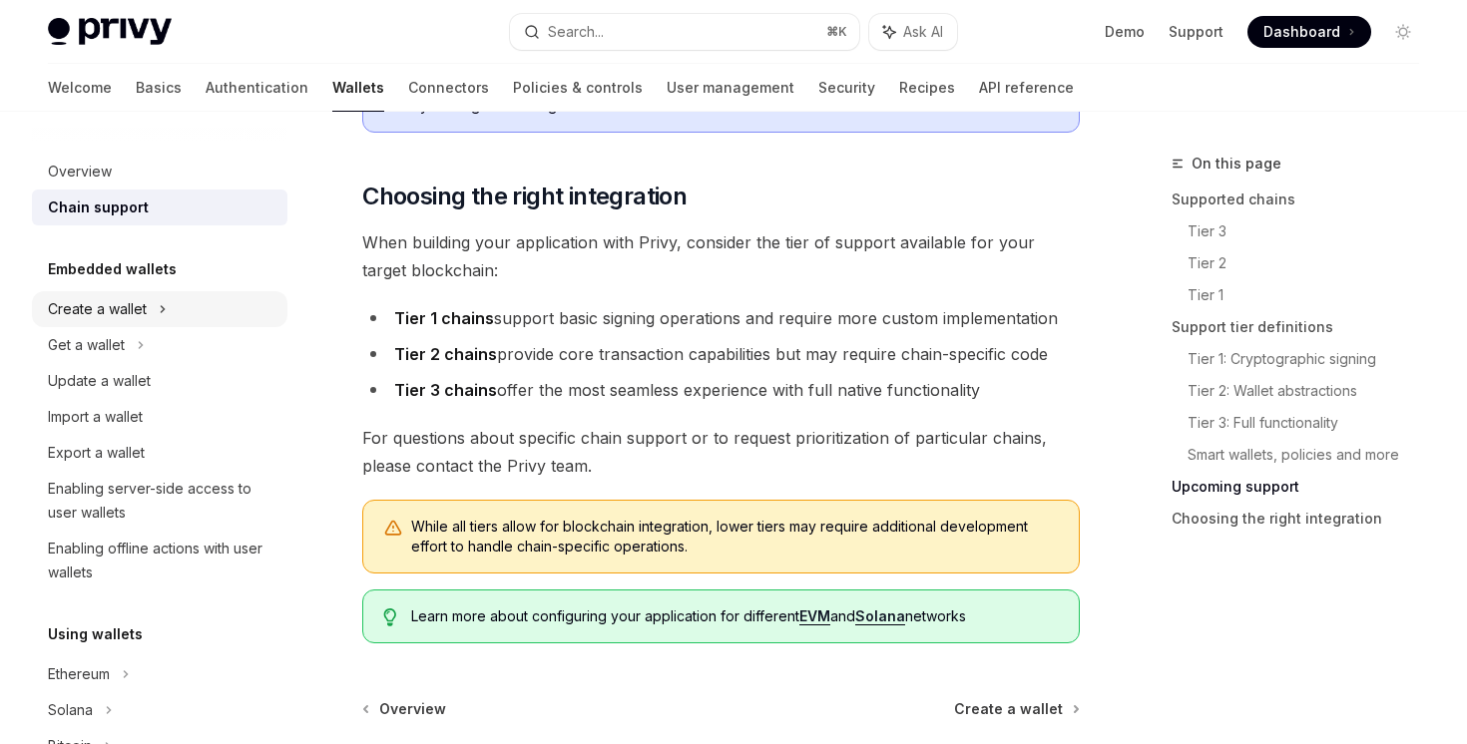
click at [177, 318] on div "Create a wallet" at bounding box center [159, 309] width 255 height 36
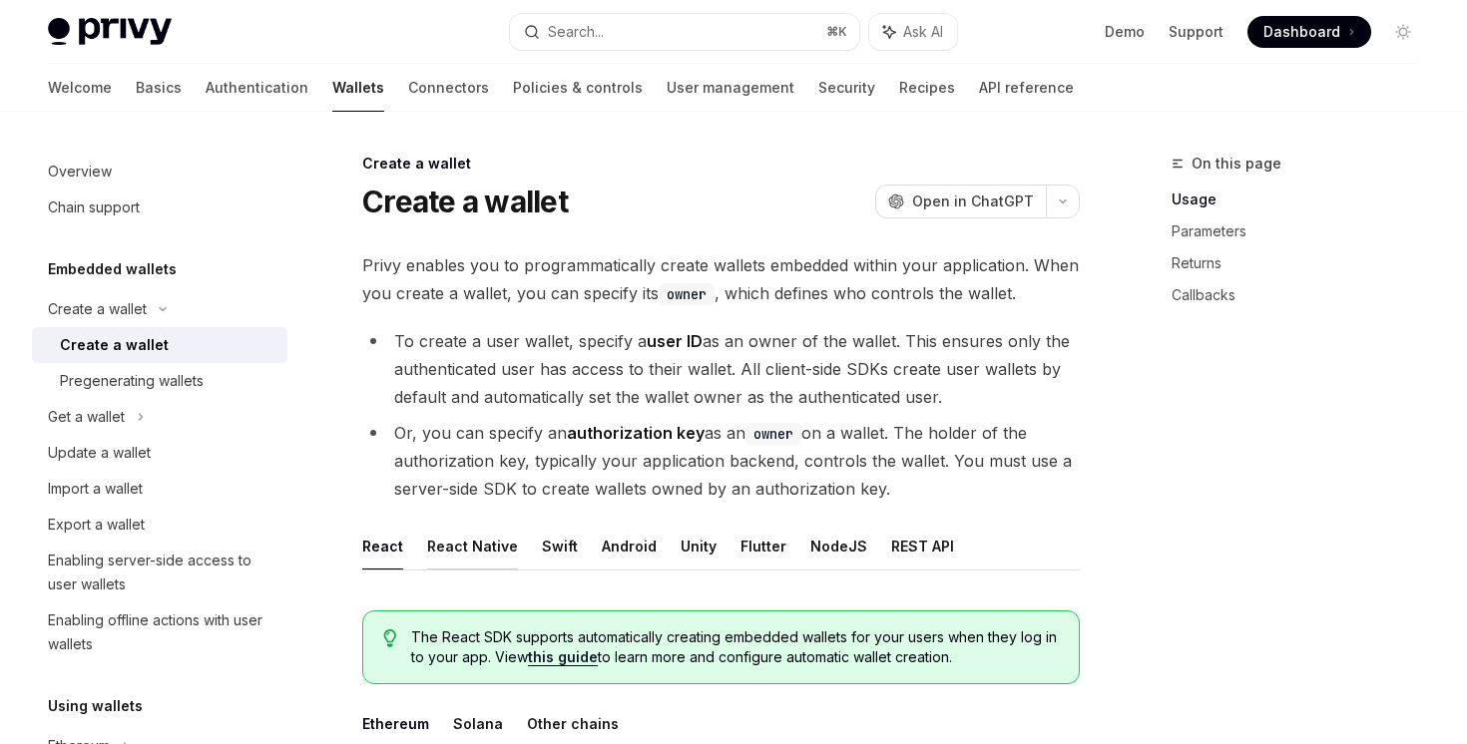
click at [487, 545] on button "React Native" at bounding box center [472, 546] width 91 height 47
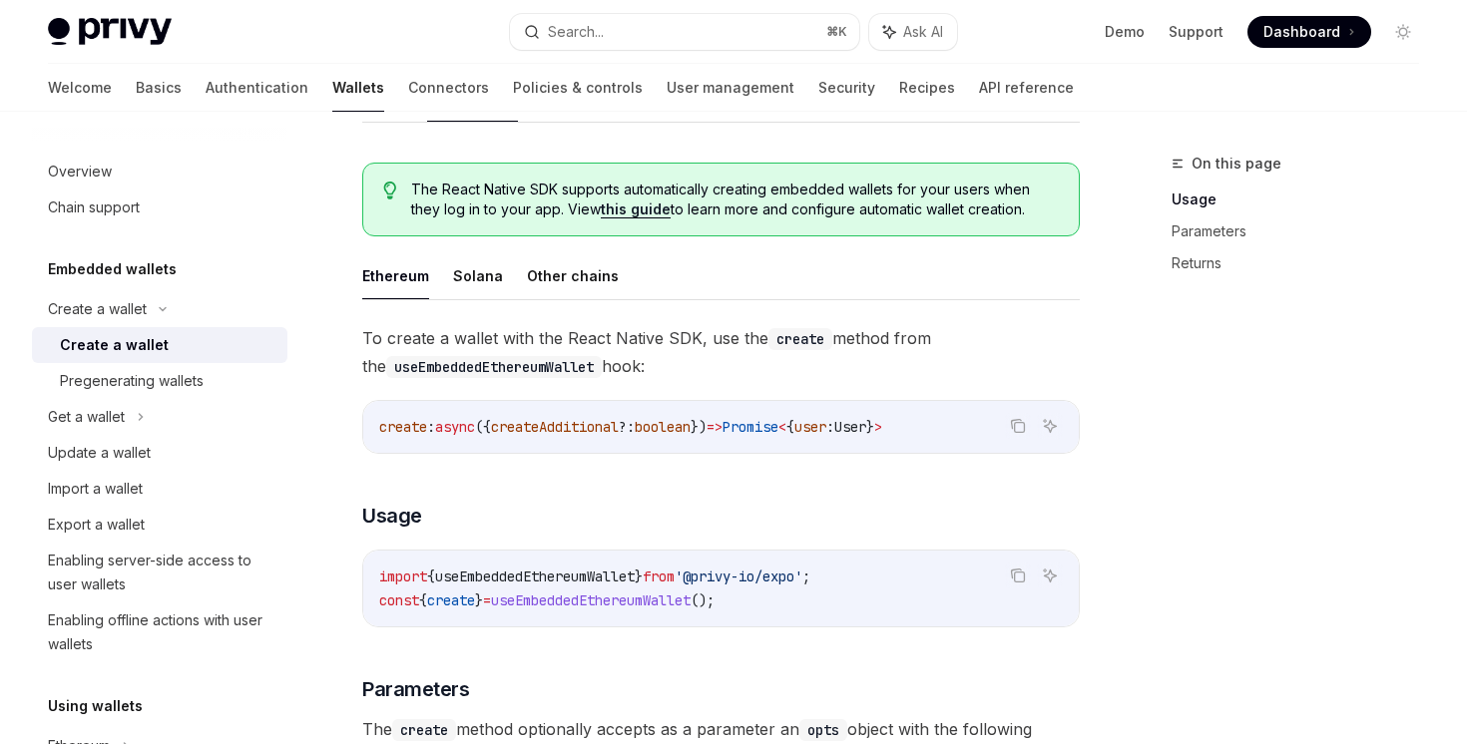
scroll to position [455, 0]
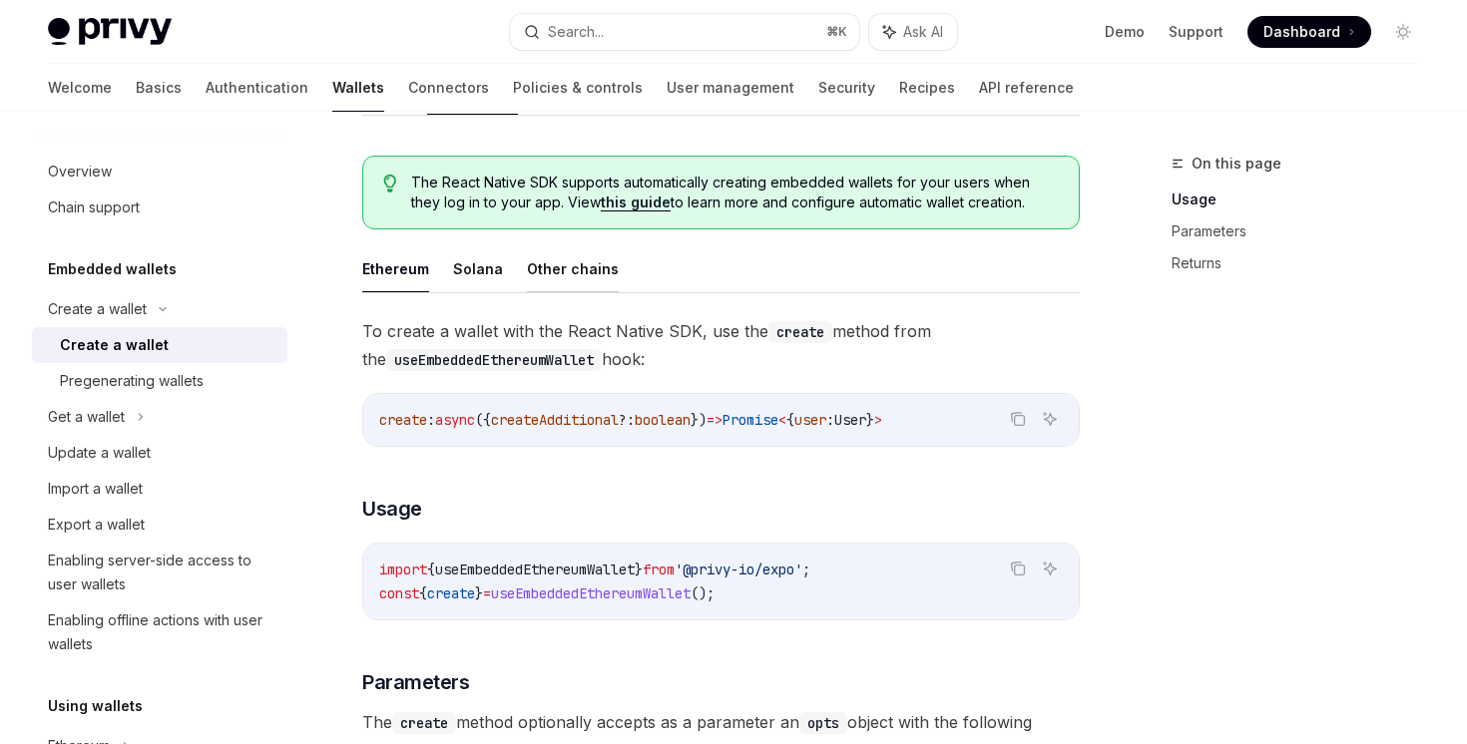
click at [554, 277] on button "Other chains" at bounding box center [573, 268] width 92 height 47
type textarea "*"
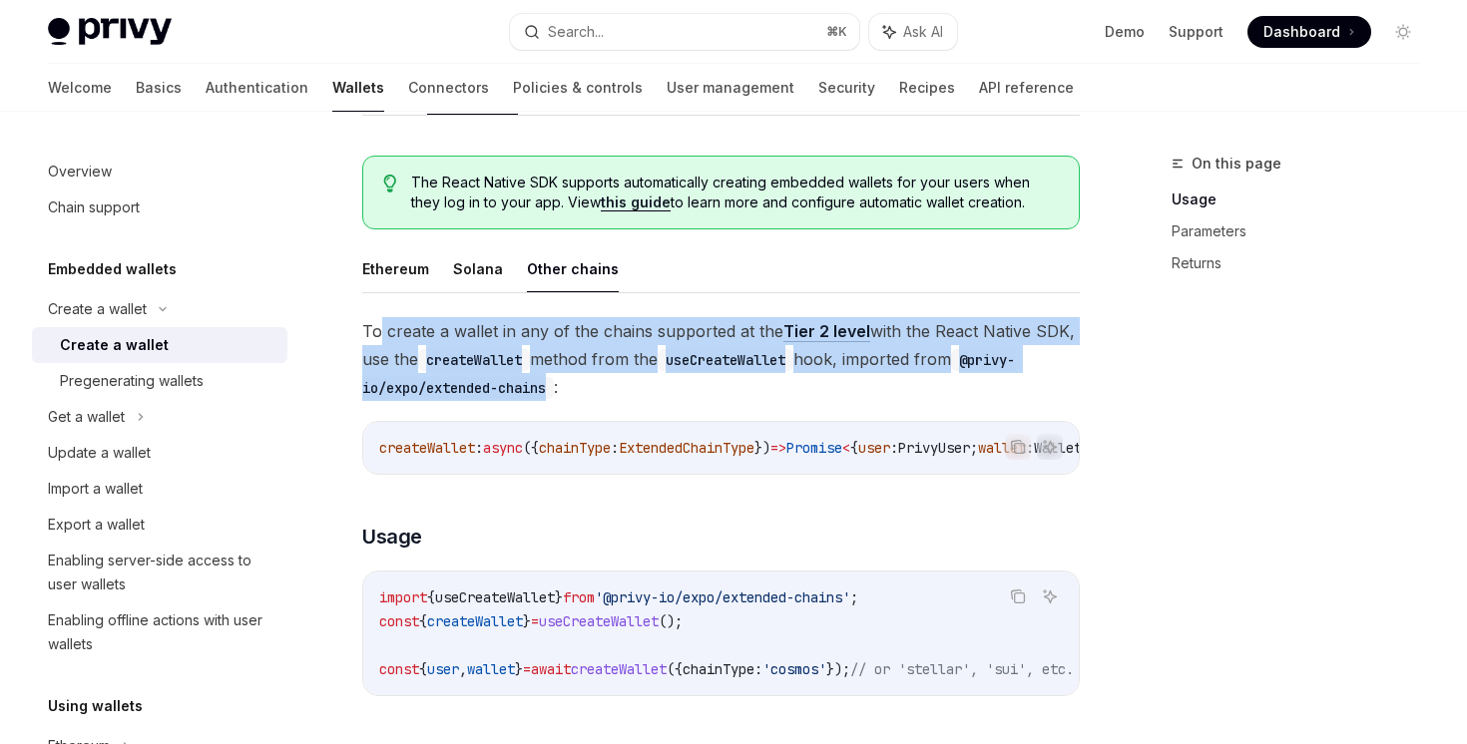
drag, startPoint x: 376, startPoint y: 334, endPoint x: 561, endPoint y: 381, distance: 190.4
click at [561, 381] on span "To create a wallet in any of the chains supported at the Tier 2 level with the …" at bounding box center [720, 359] width 717 height 84
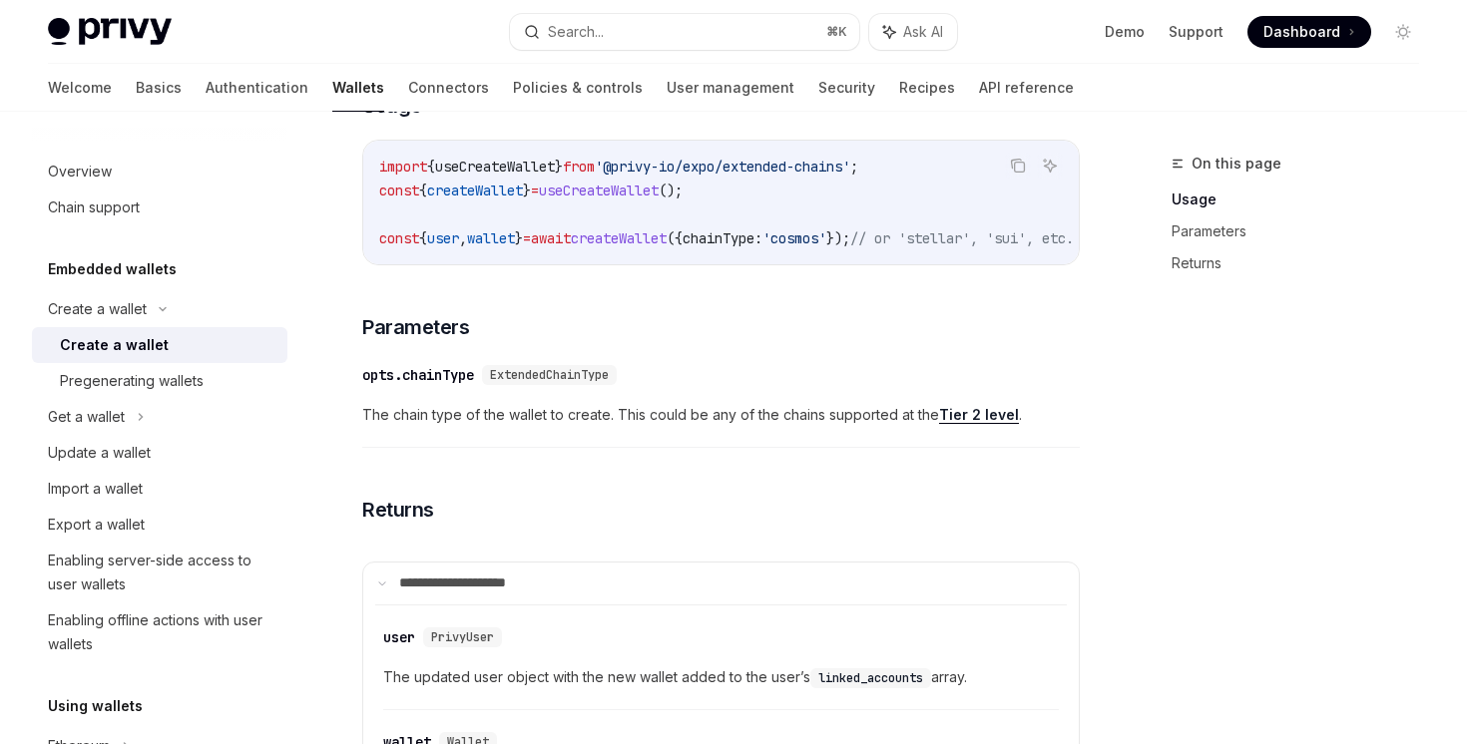
scroll to position [431, 0]
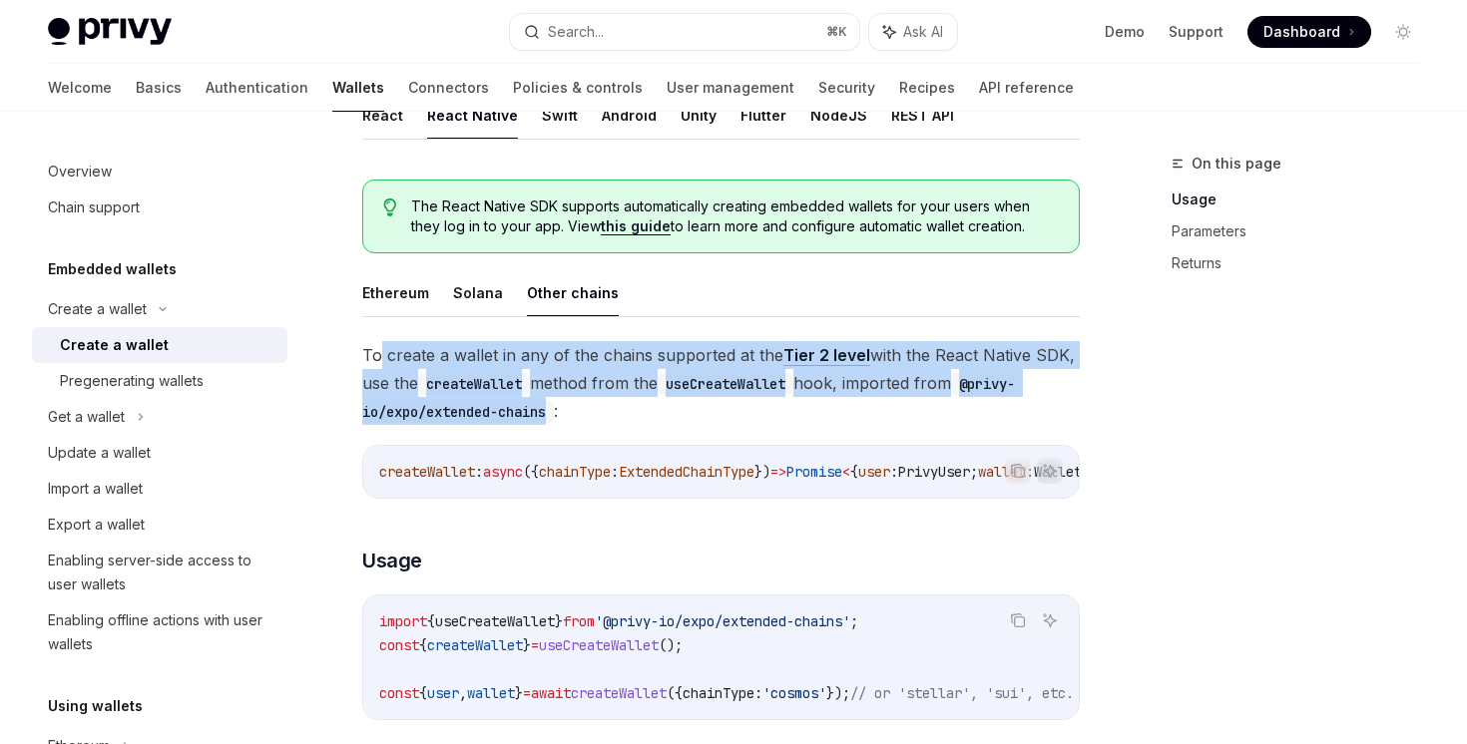
click at [561, 381] on span "To create a wallet in any of the chains supported at the Tier 2 level with the …" at bounding box center [720, 383] width 717 height 84
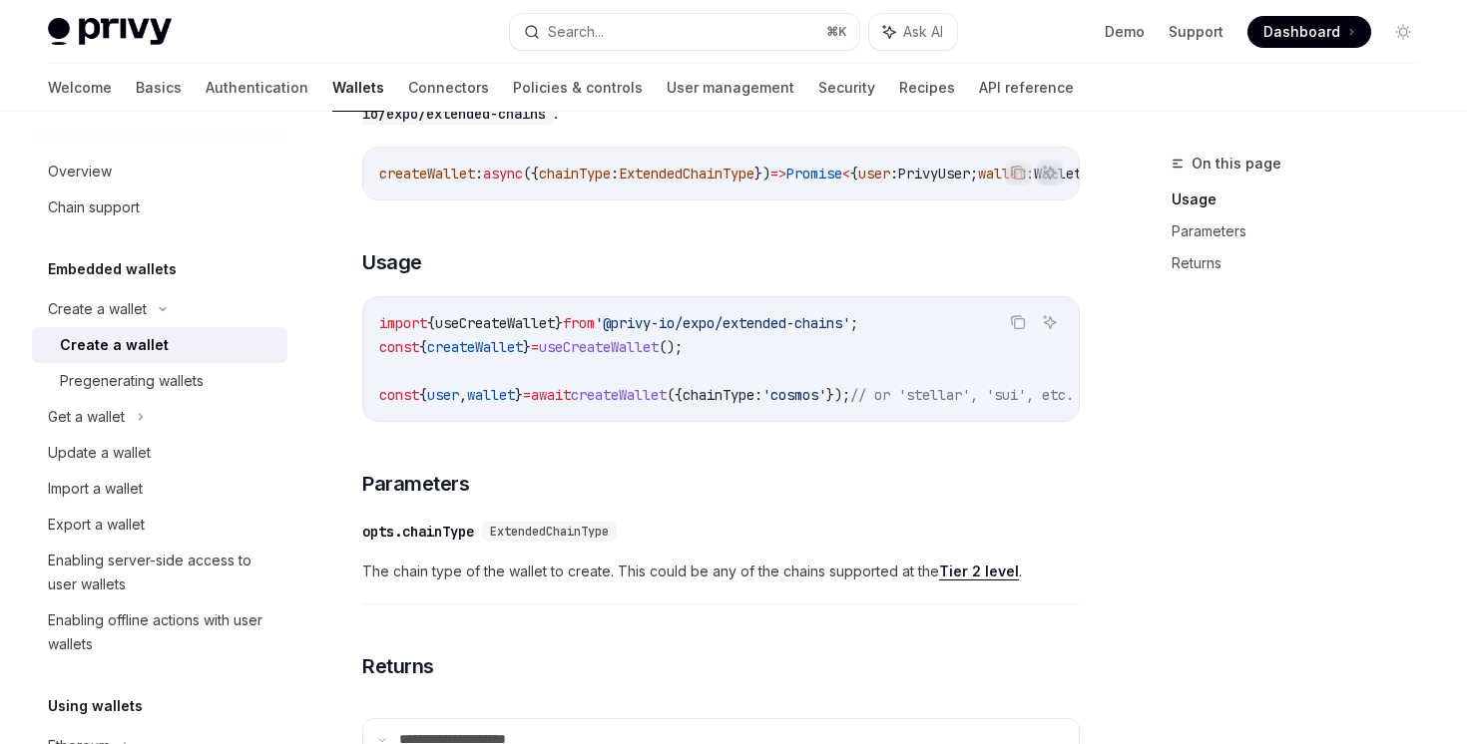
scroll to position [959, 0]
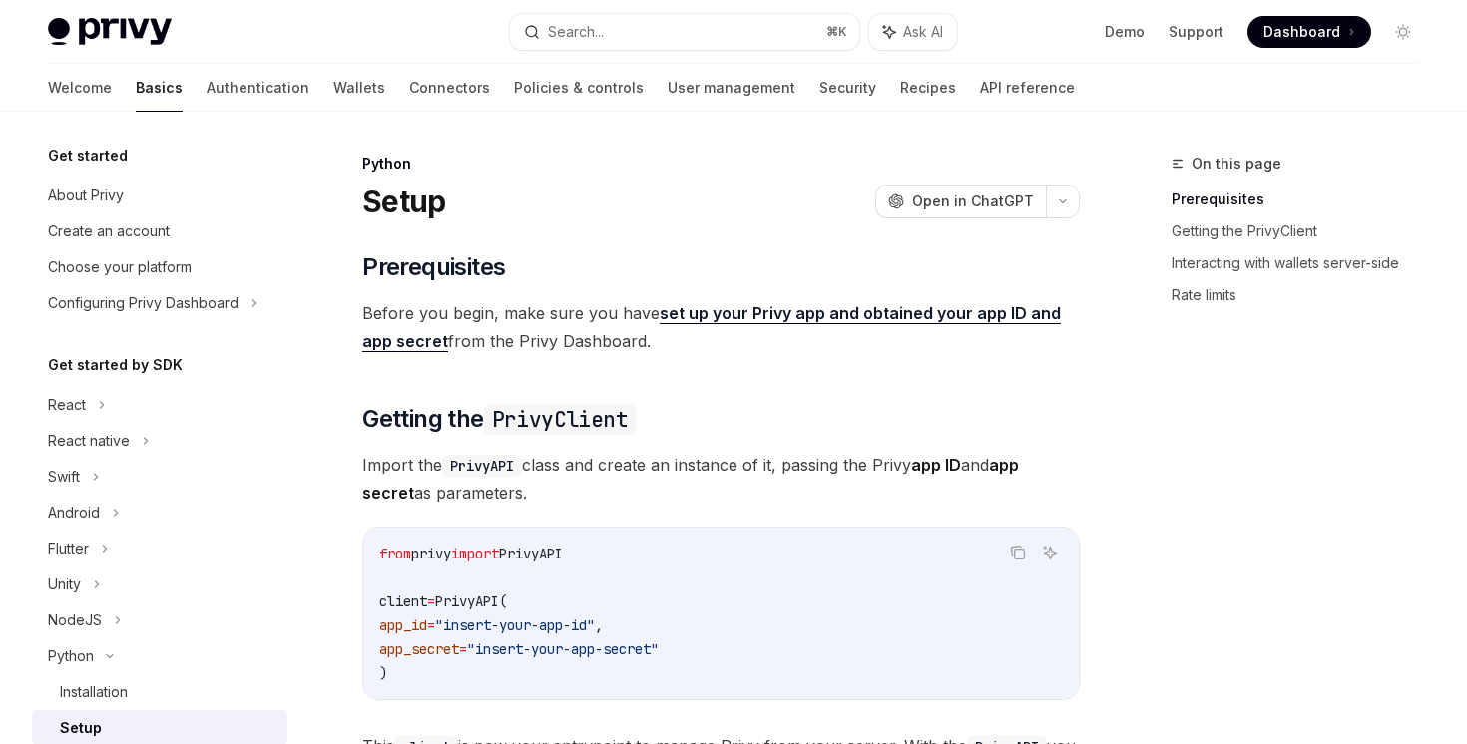
scroll to position [300, 0]
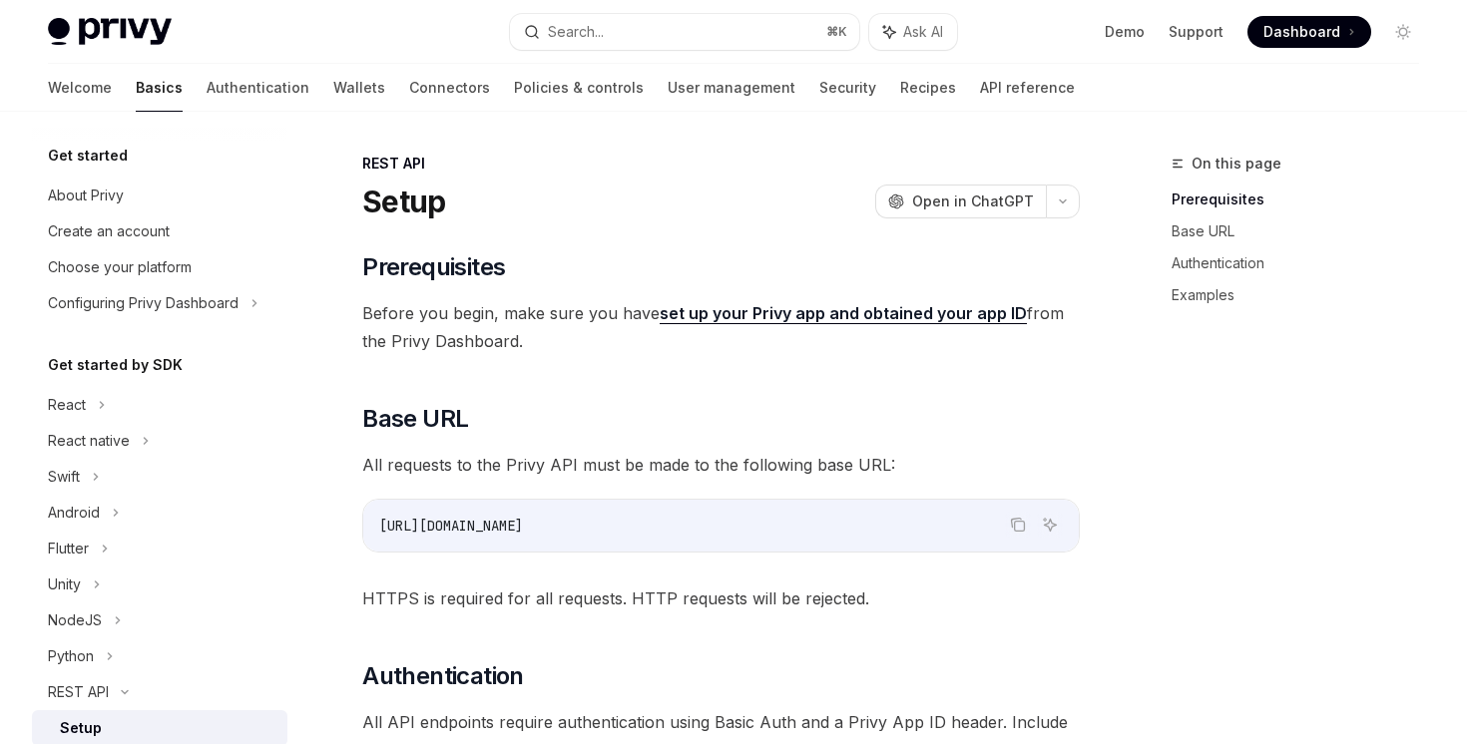
scroll to position [300, 0]
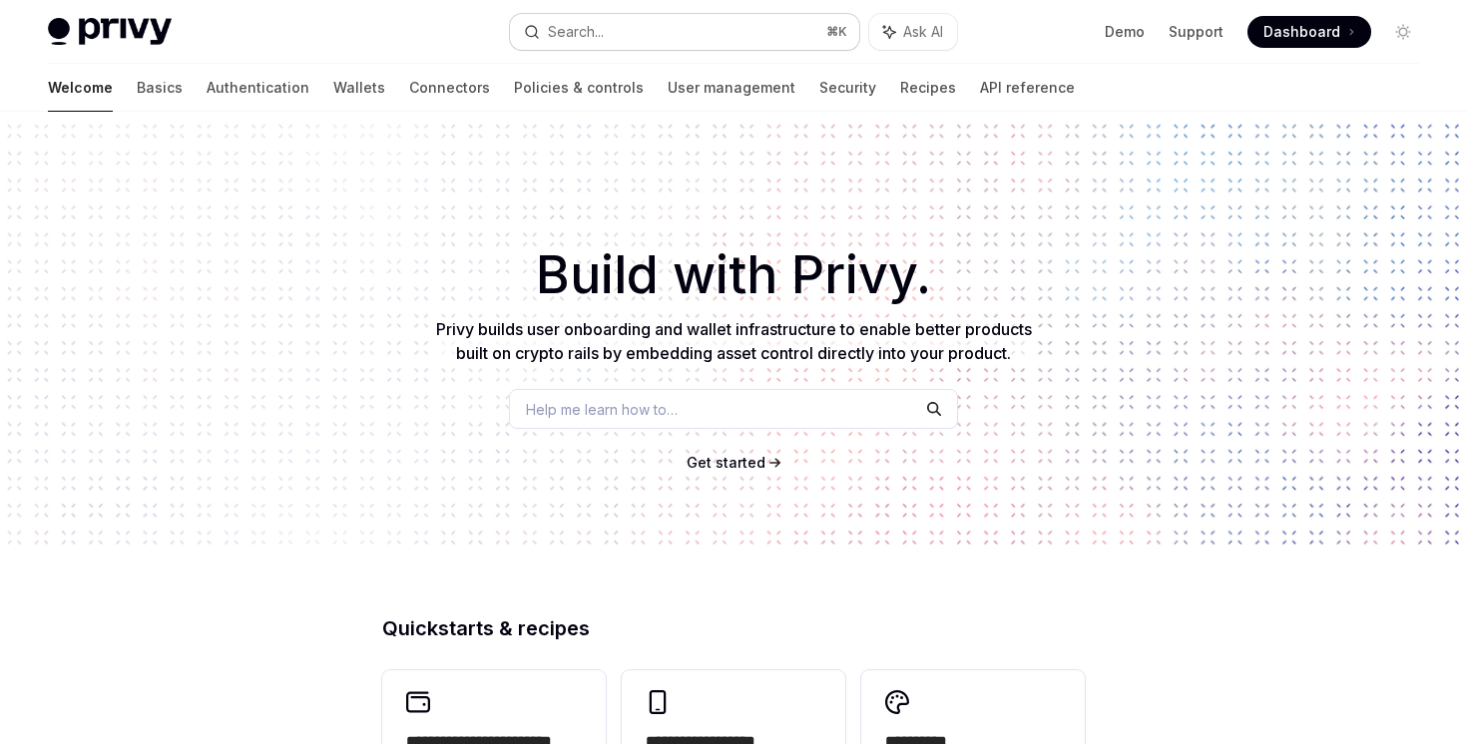
click at [692, 42] on button "Search... ⌘ K" at bounding box center [684, 32] width 348 height 36
type textarea "*"
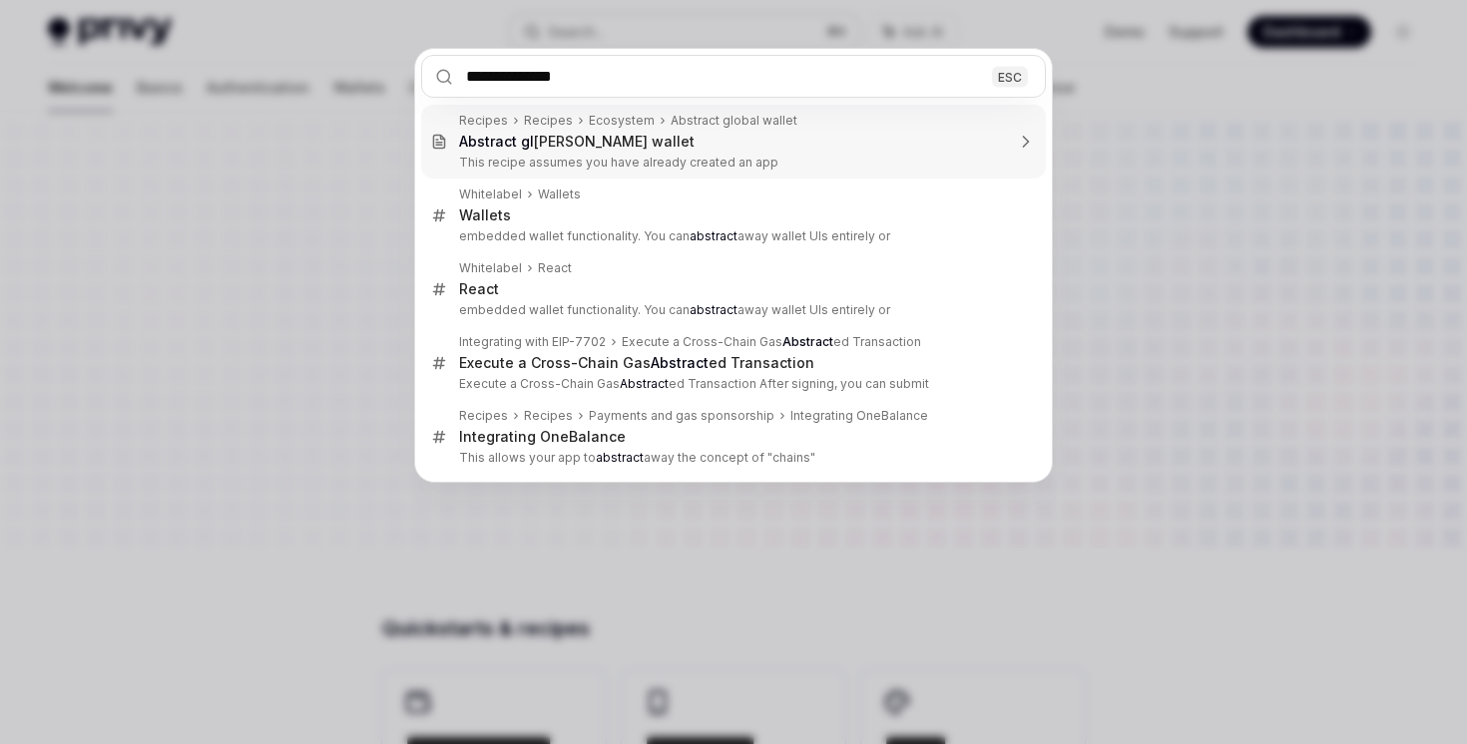
type input "**********"
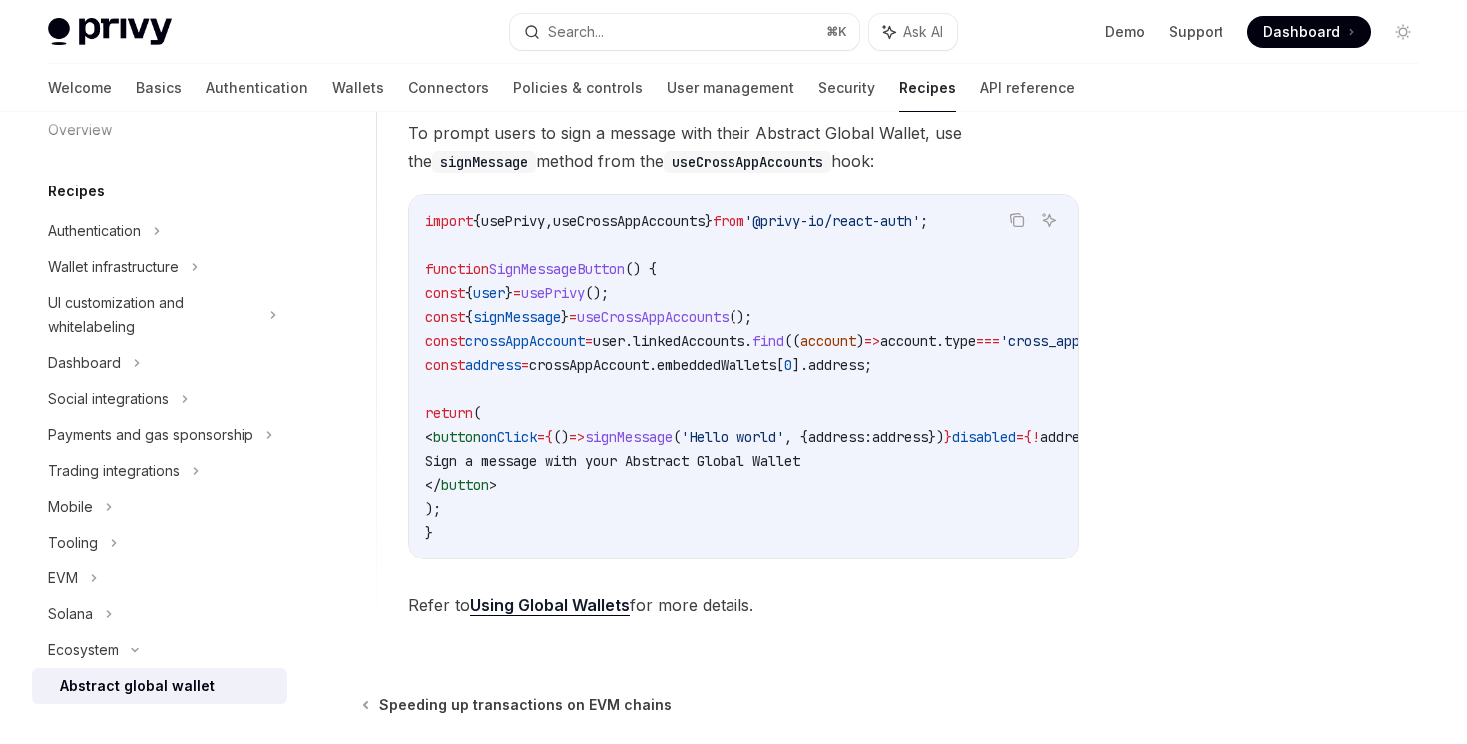
scroll to position [1436, 0]
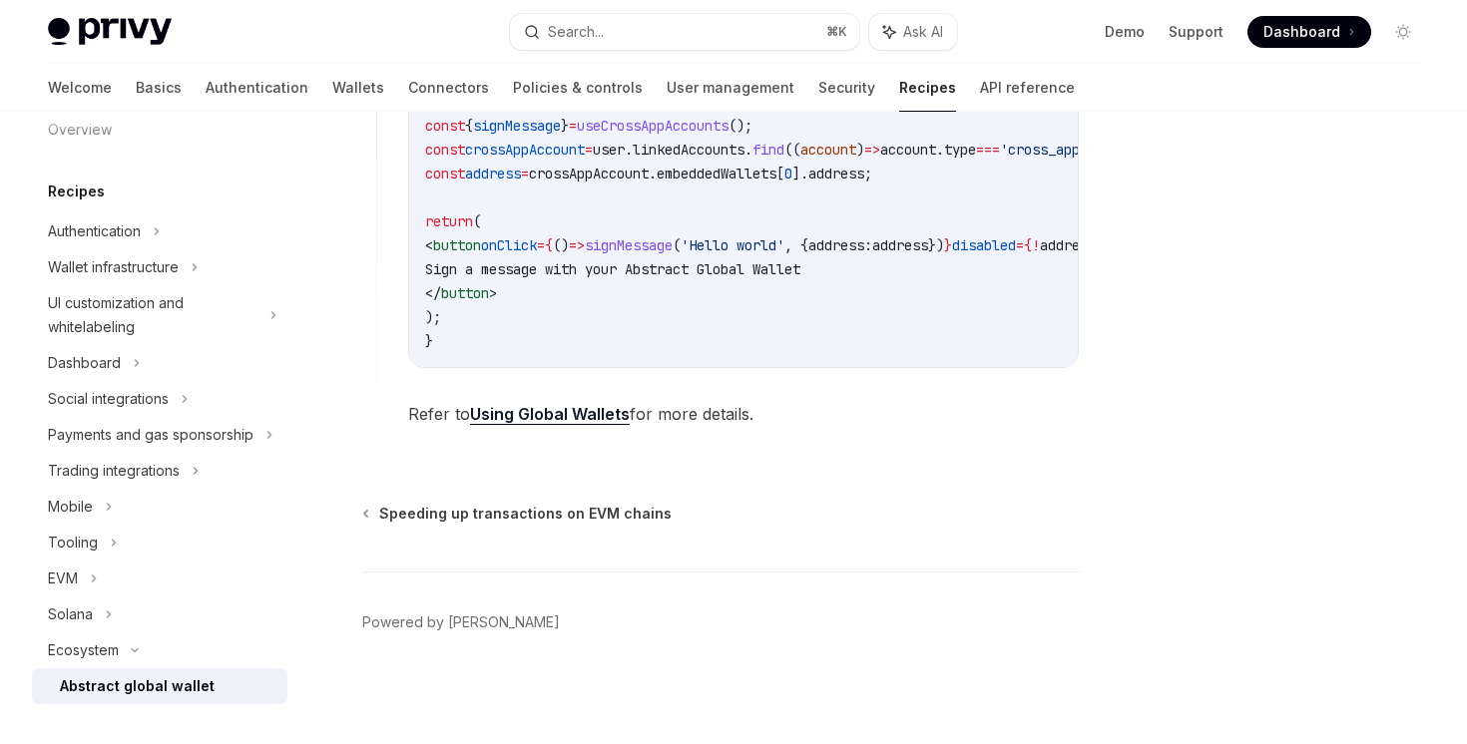
click at [534, 411] on link "Using Global Wallets" at bounding box center [550, 414] width 160 height 21
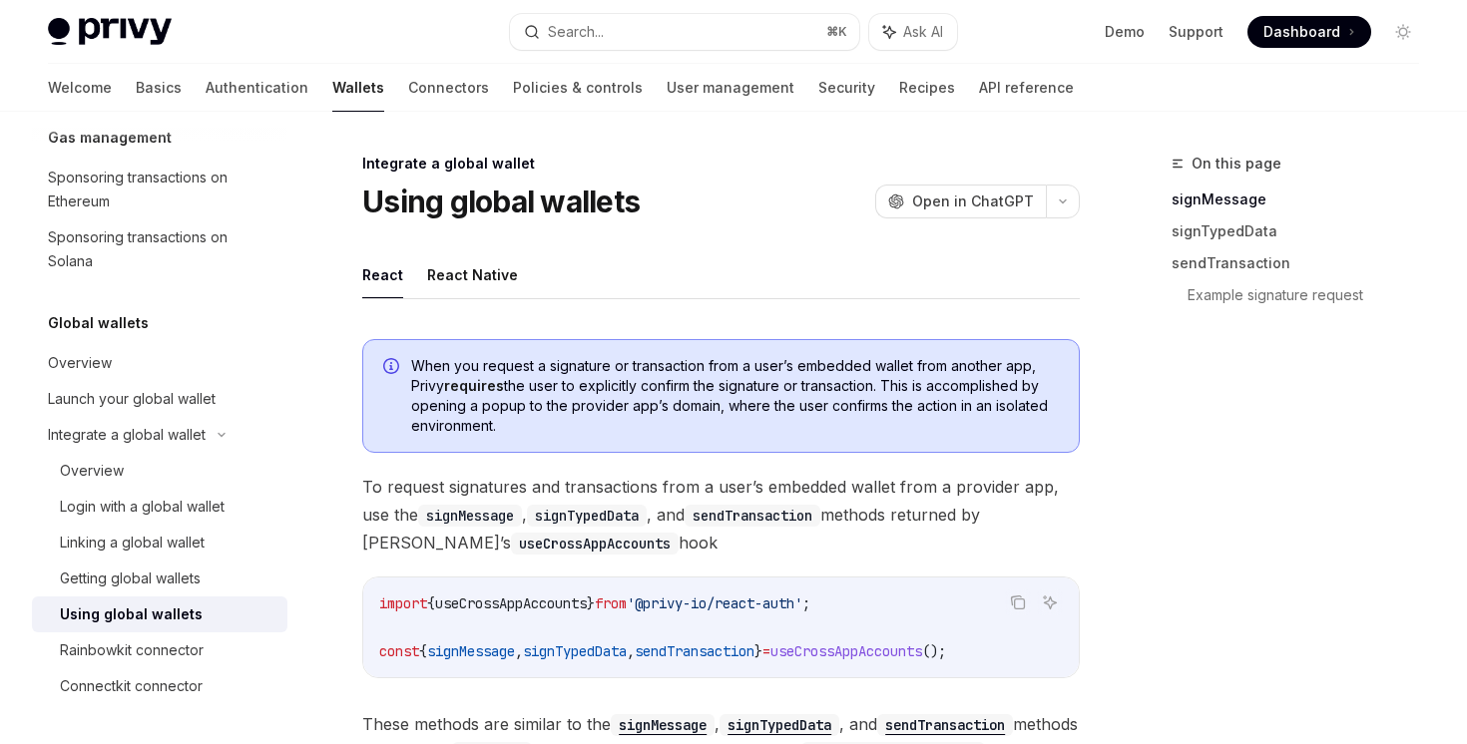
scroll to position [298, 0]
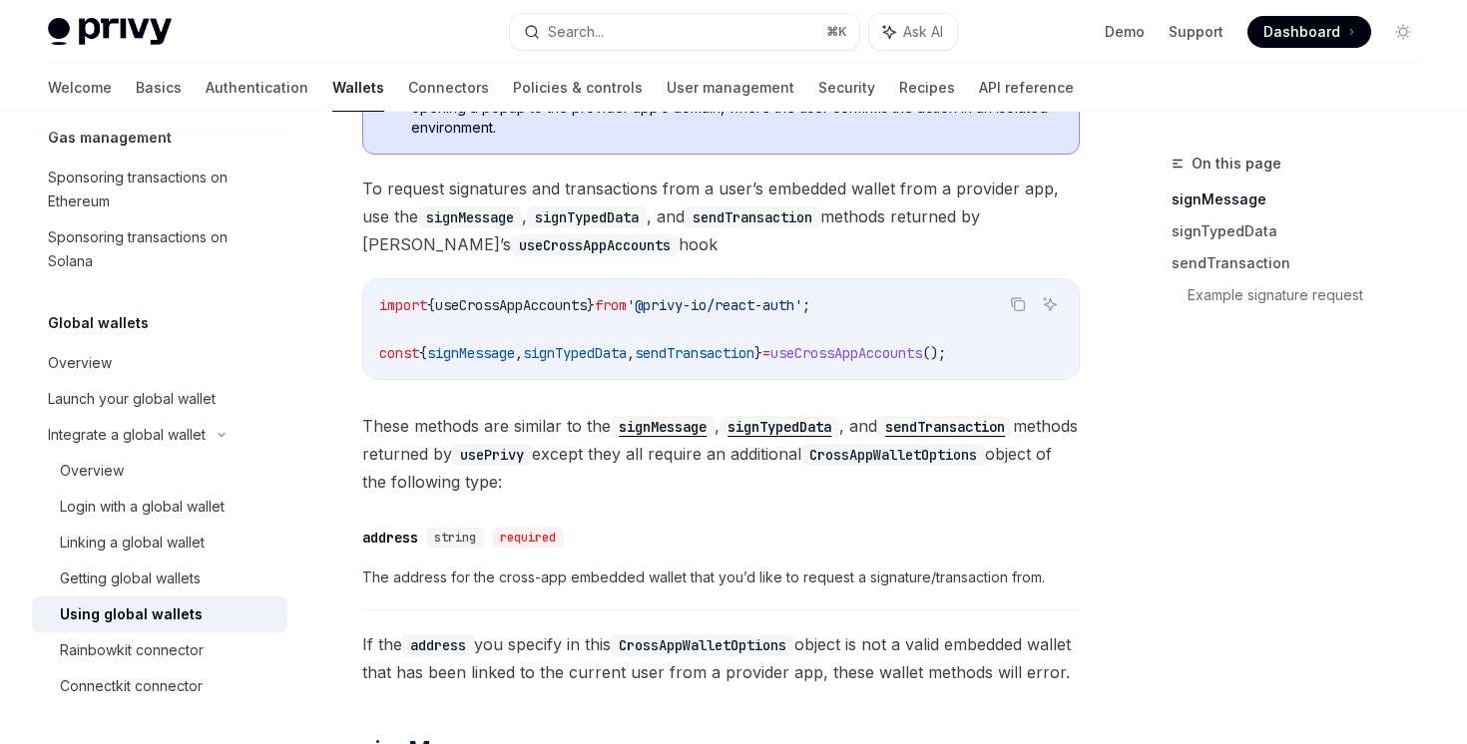
type textarea "*"
